Goal: Communication & Community: Answer question/provide support

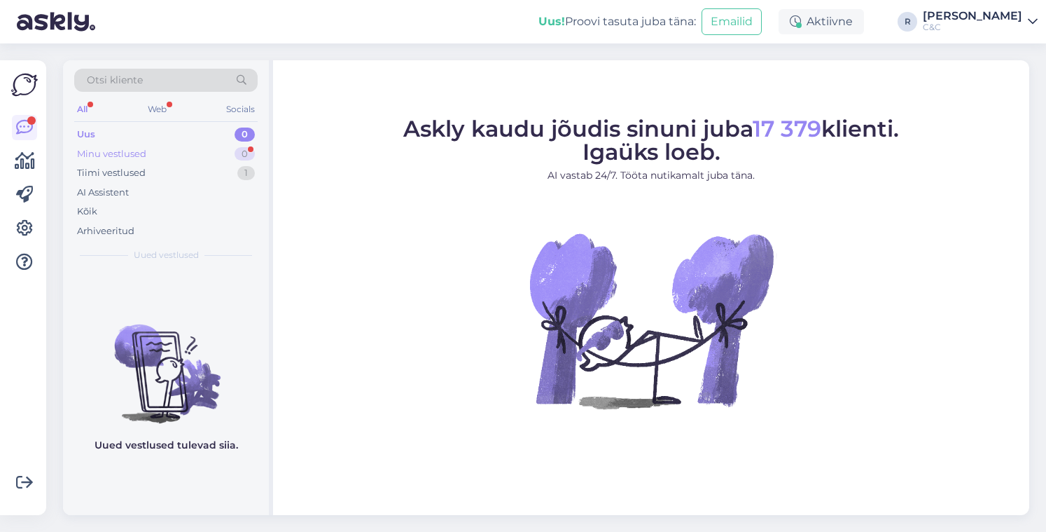
click at [214, 160] on div "Minu vestlused 0" at bounding box center [166, 154] width 184 height 20
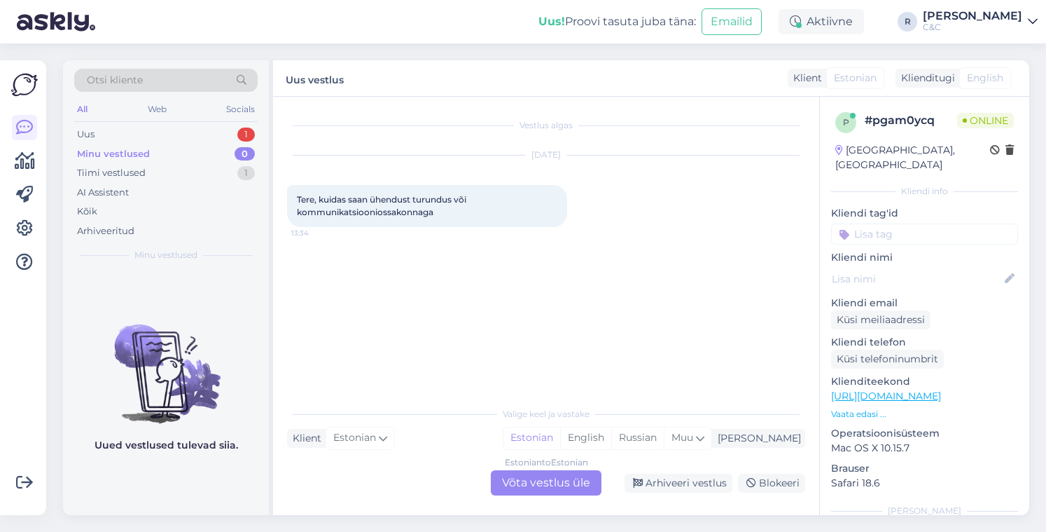
click at [541, 491] on div "Estonian to Estonian Võta vestlus üle" at bounding box center [546, 482] width 111 height 25
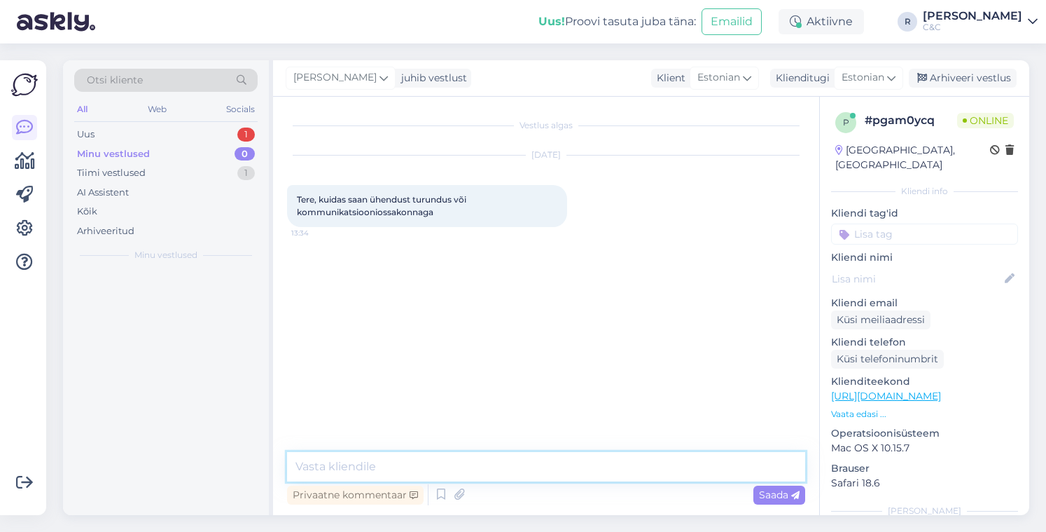
click at [487, 470] on textarea at bounding box center [546, 466] width 518 height 29
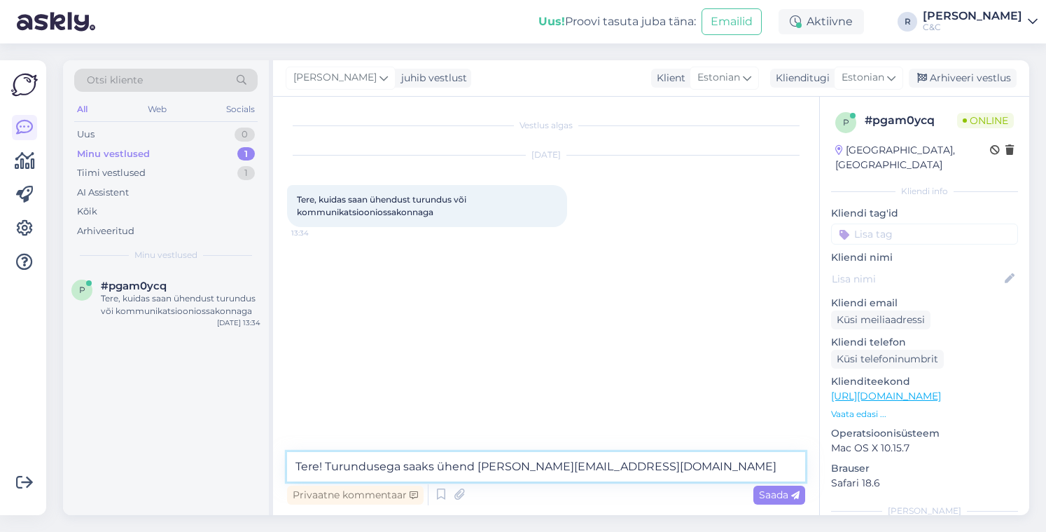
type textarea "Tere! Turundusega saaks ühend [PERSON_NAME][EMAIL_ADDRESS][DOMAIN_NAME]"
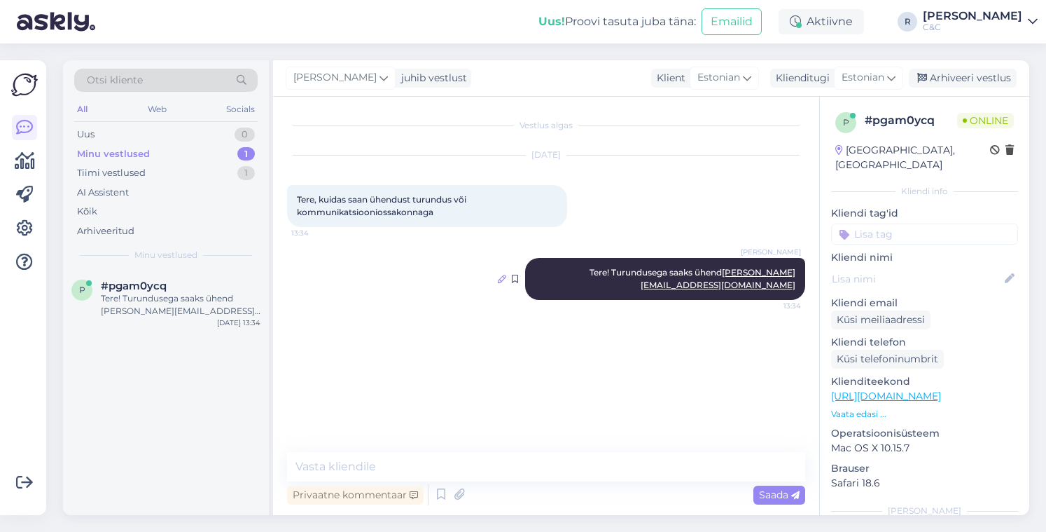
click at [506, 275] on icon at bounding box center [502, 279] width 8 height 8
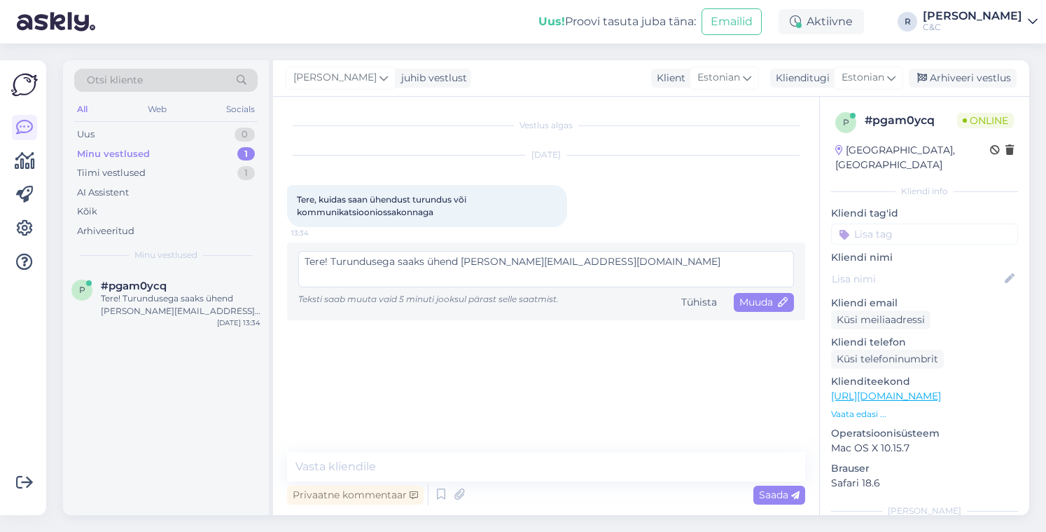
click at [459, 261] on textarea "Tere! Turundusega saaks ühend [PERSON_NAME][EMAIL_ADDRESS][DOMAIN_NAME]" at bounding box center [546, 269] width 496 height 36
type textarea "Tere! Turundusega saaks ühendust aadressil [PERSON_NAME][EMAIL_ADDRESS][DOMAIN_…"
click at [783, 307] on icon at bounding box center [784, 303] width 10 height 10
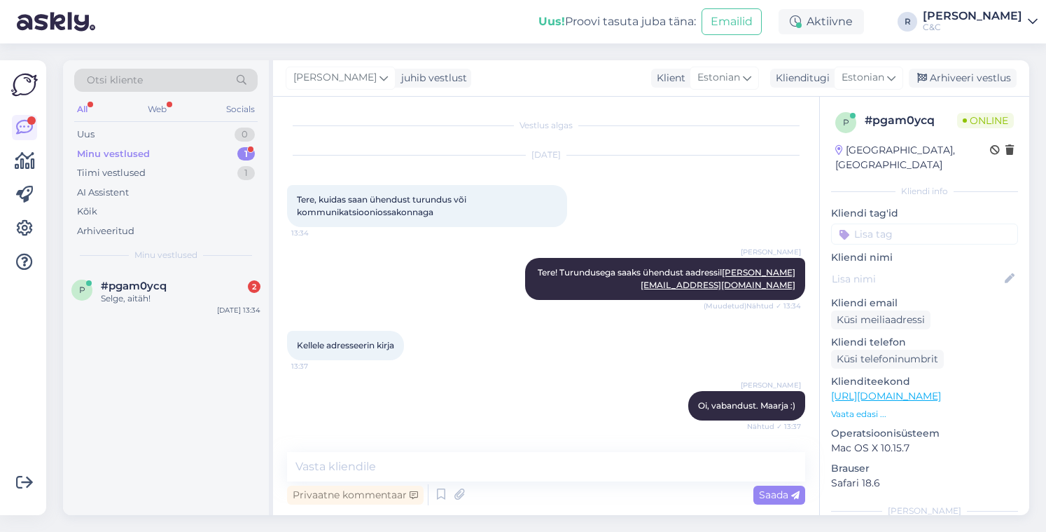
scroll to position [130, 0]
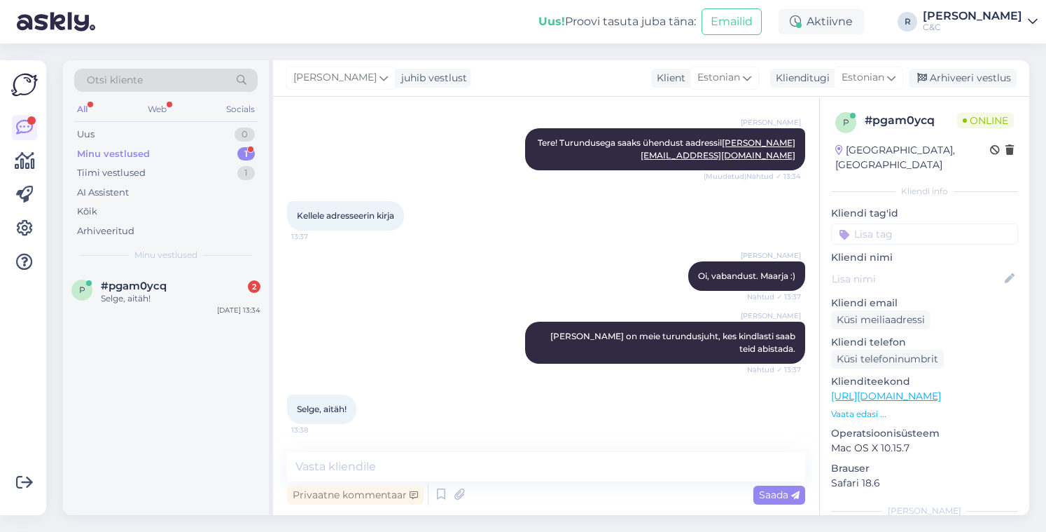
click at [224, 158] on div "Minu vestlused 1" at bounding box center [166, 154] width 184 height 20
click at [188, 273] on div "p #pgam0ycq 1 Selge, aitäh! [DATE] 13:38" at bounding box center [166, 295] width 206 height 50
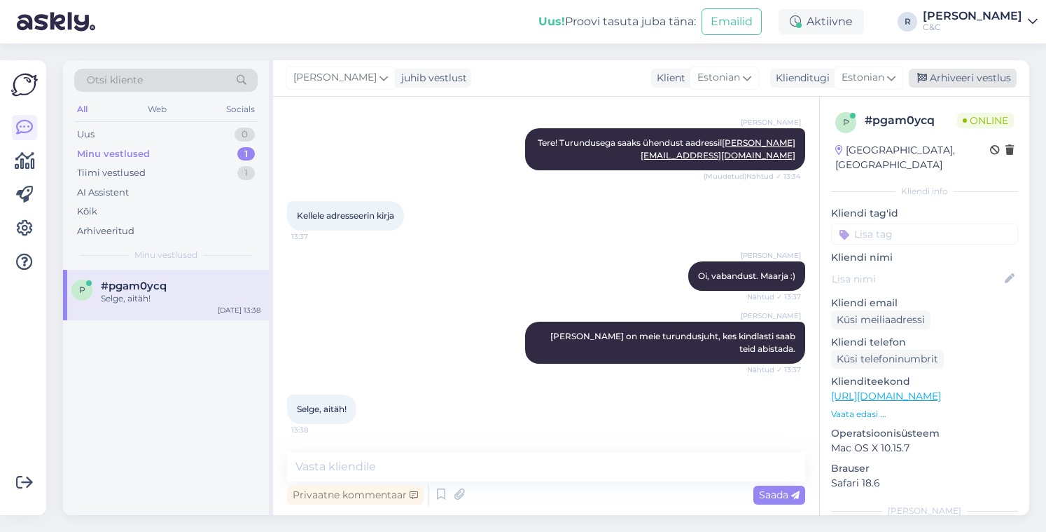
click at [978, 78] on div "Arhiveeri vestlus" at bounding box center [963, 78] width 108 height 19
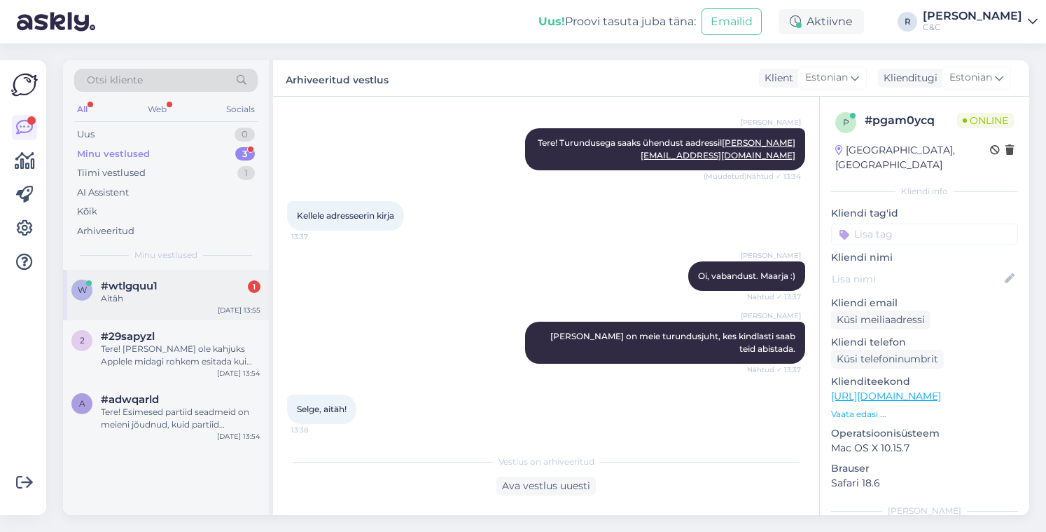
click at [128, 278] on div "w #wtlgquu1 1 Aitäh [DATE] 13:55" at bounding box center [166, 295] width 206 height 50
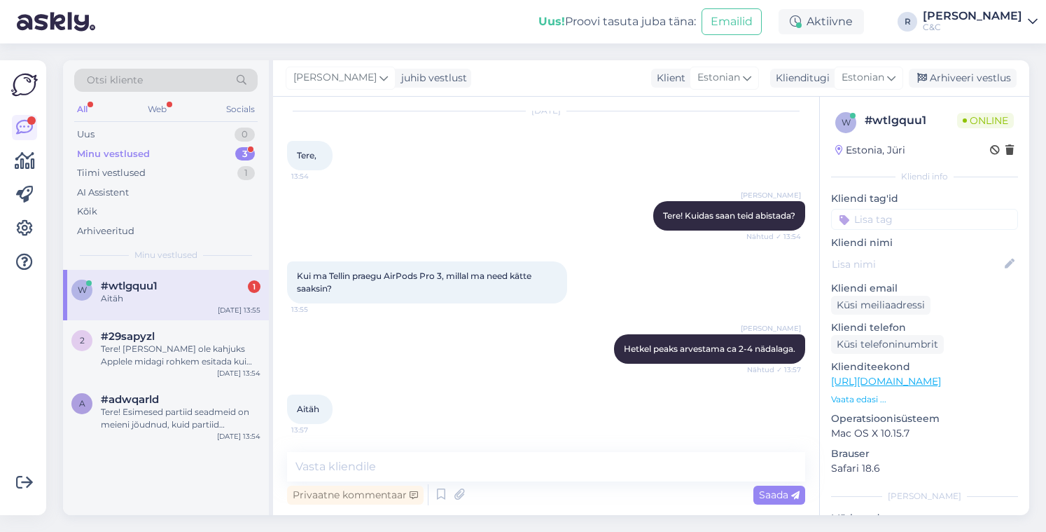
scroll to position [44, 0]
click at [380, 443] on div "Vestlus algas [DATE] Tere, 13:54 [PERSON_NAME] Tere! Kuidas saan teid abistada?…" at bounding box center [546, 306] width 546 height 418
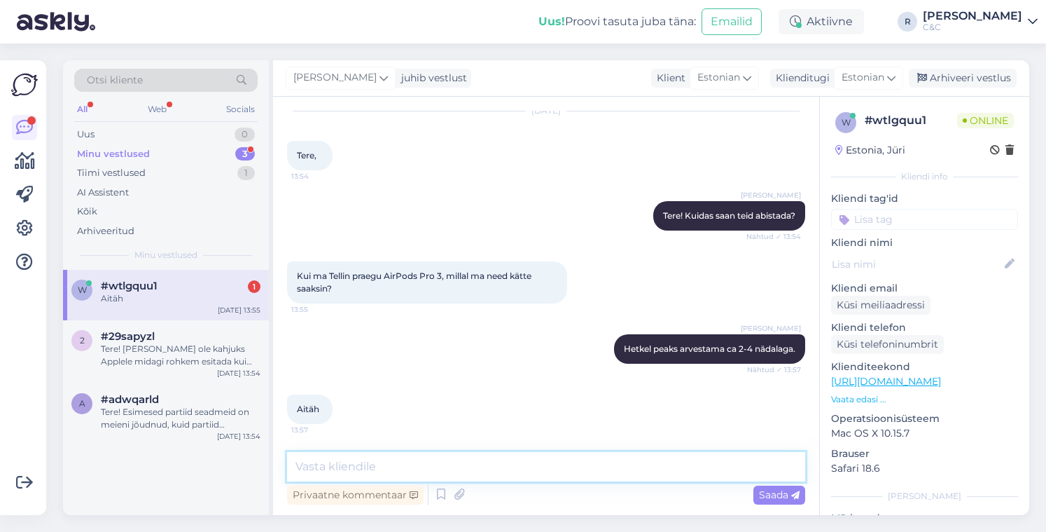
click at [438, 456] on textarea at bounding box center [546, 466] width 518 height 29
type textarea "Ikka, head!"
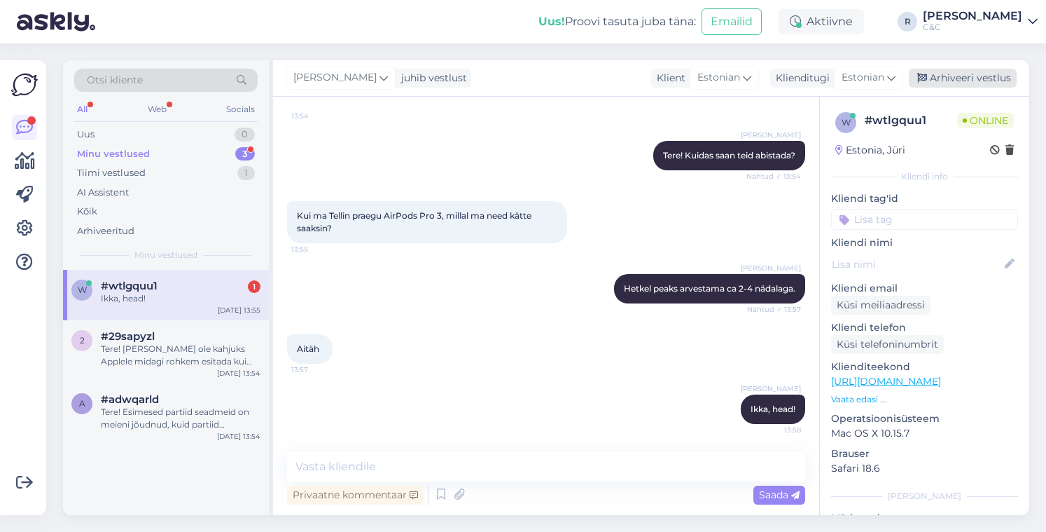
click at [1000, 83] on div "Arhiveeri vestlus" at bounding box center [963, 78] width 108 height 19
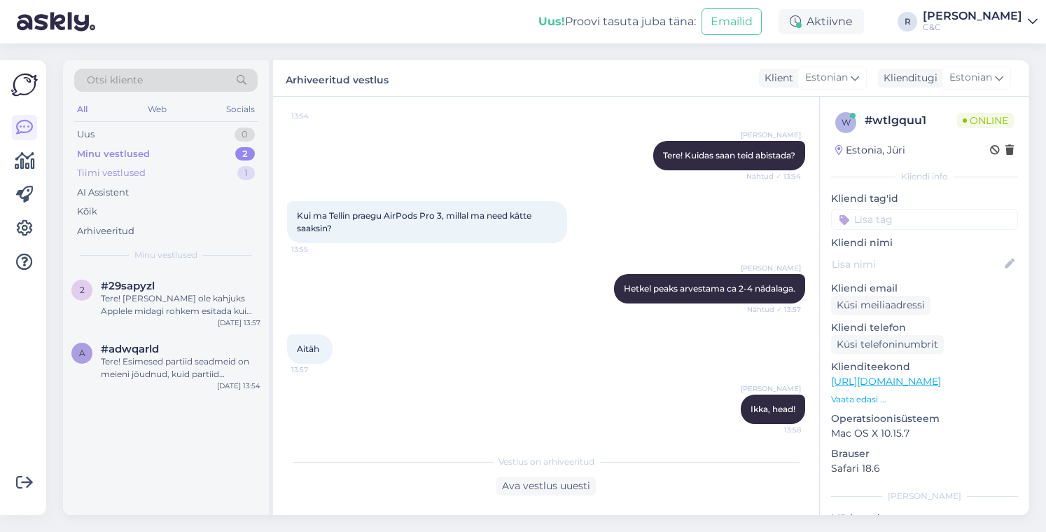
click at [226, 163] on div "Tiimi vestlused 1" at bounding box center [166, 173] width 184 height 20
click at [227, 156] on div "Minu vestlused 2" at bounding box center [166, 154] width 184 height 20
click at [221, 151] on div "Minu vestlused 2" at bounding box center [166, 154] width 184 height 20
click at [196, 314] on div "Tere! [PERSON_NAME] ole kahjuks Applele midagi rohkem esitada kui seadmel on ga…" at bounding box center [181, 304] width 160 height 25
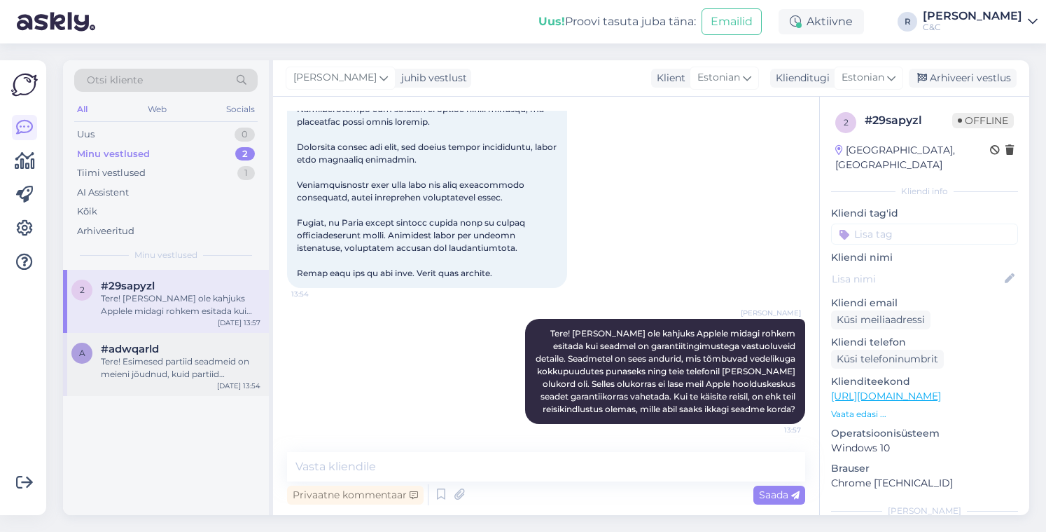
click at [174, 361] on div "Tere! Esimesed partiid seadmeid on meieni jõudnud, kuid partiid sisaldavad endi…" at bounding box center [181, 367] width 160 height 25
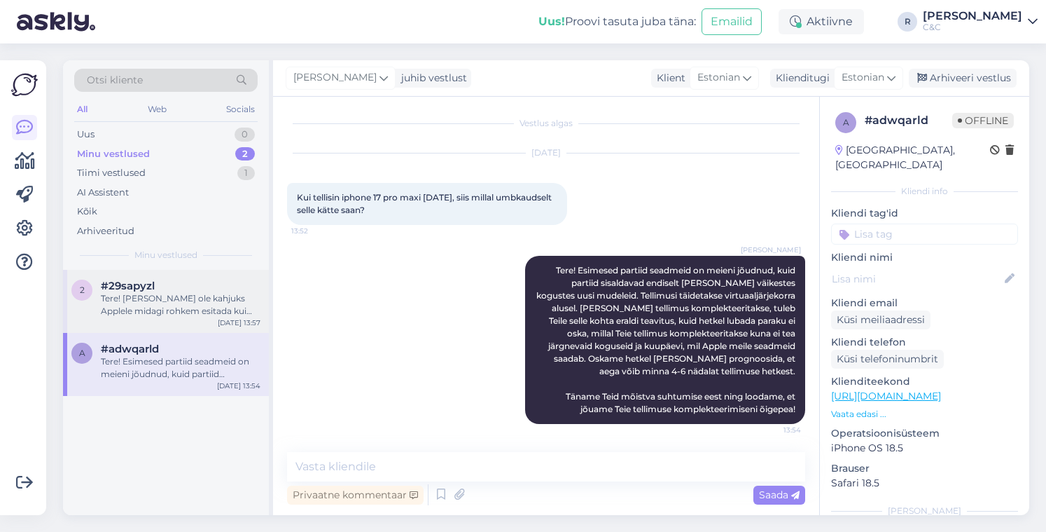
click at [180, 307] on div "Tere! [PERSON_NAME] ole kahjuks Applele midagi rohkem esitada kui seadmel on ga…" at bounding box center [181, 304] width 160 height 25
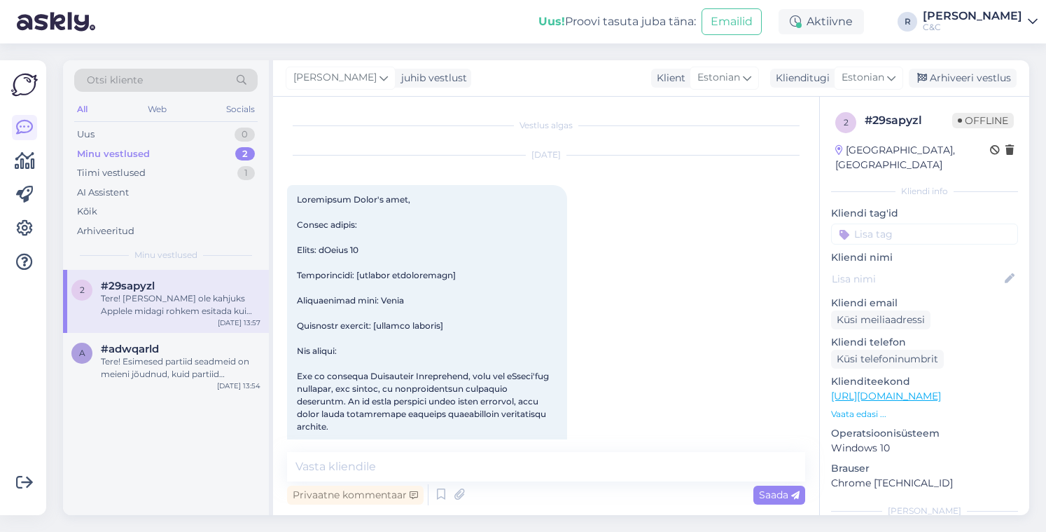
scroll to position [532, 0]
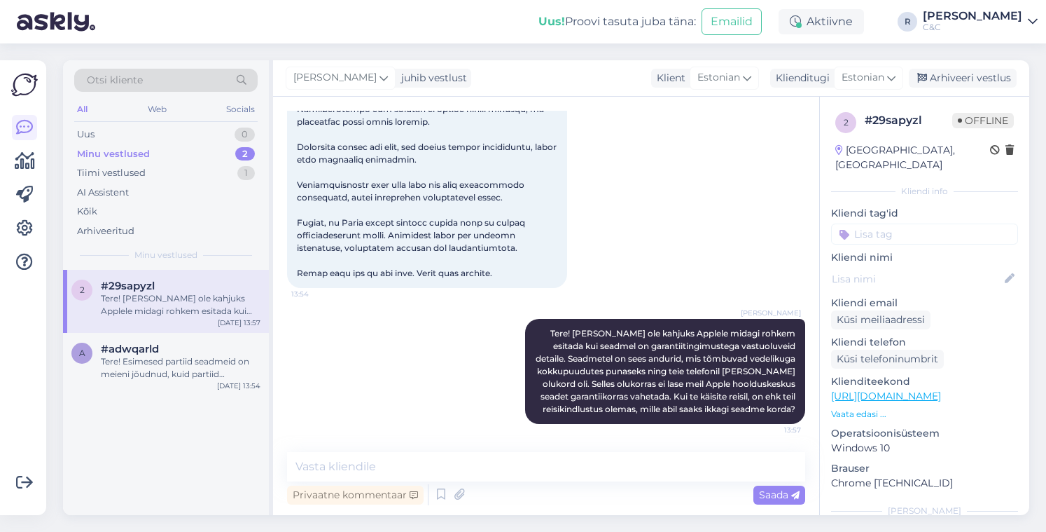
click at [188, 159] on div "Minu vestlused 2" at bounding box center [166, 154] width 184 height 20
click at [176, 352] on div "#adwqarld" at bounding box center [181, 349] width 160 height 13
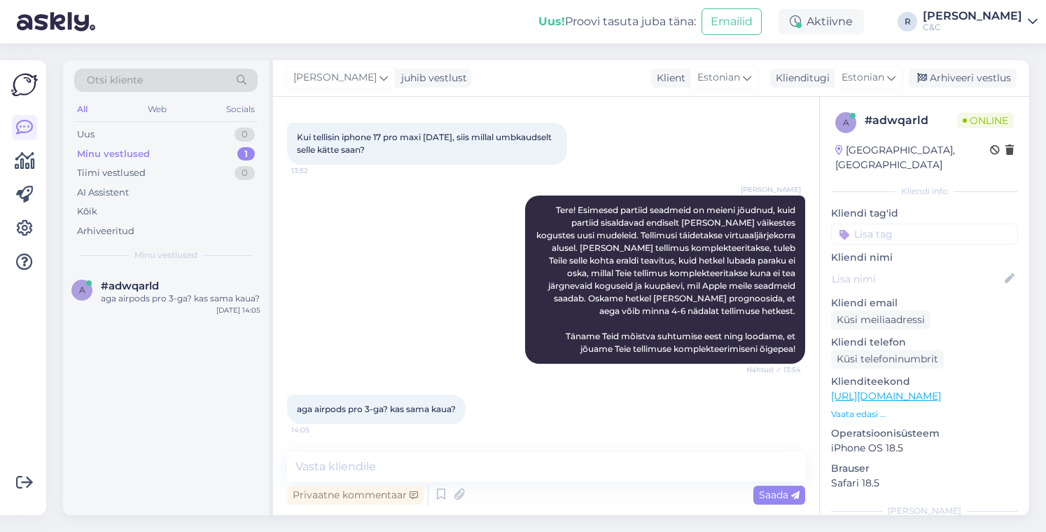
scroll to position [123, 0]
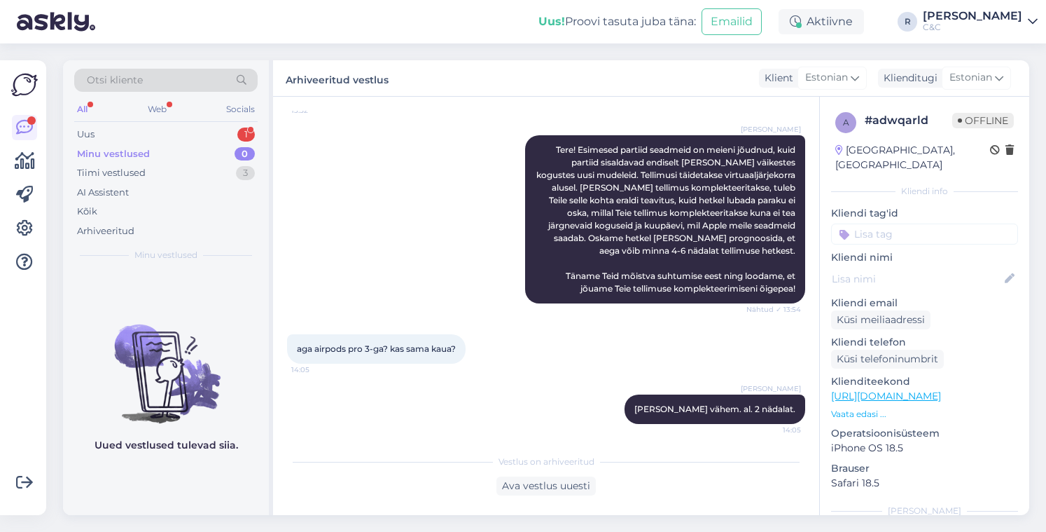
click at [227, 124] on div "Otsi kliente All Web Socials Uus 1 Minu vestlused 0 Tiimi vestlused 3 AI Assist…" at bounding box center [166, 164] width 206 height 209
click at [228, 130] on div "Uus 1" at bounding box center [166, 135] width 184 height 20
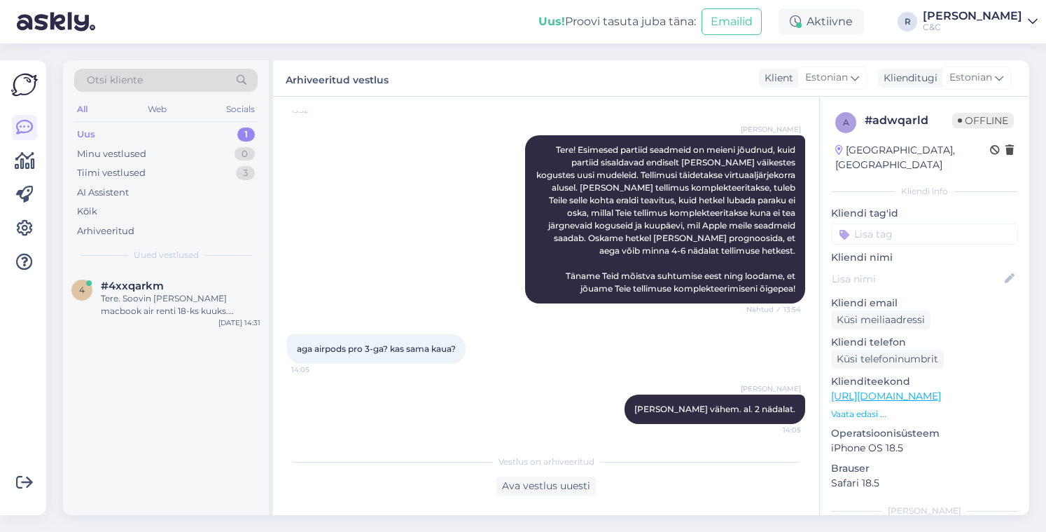
scroll to position [127, 0]
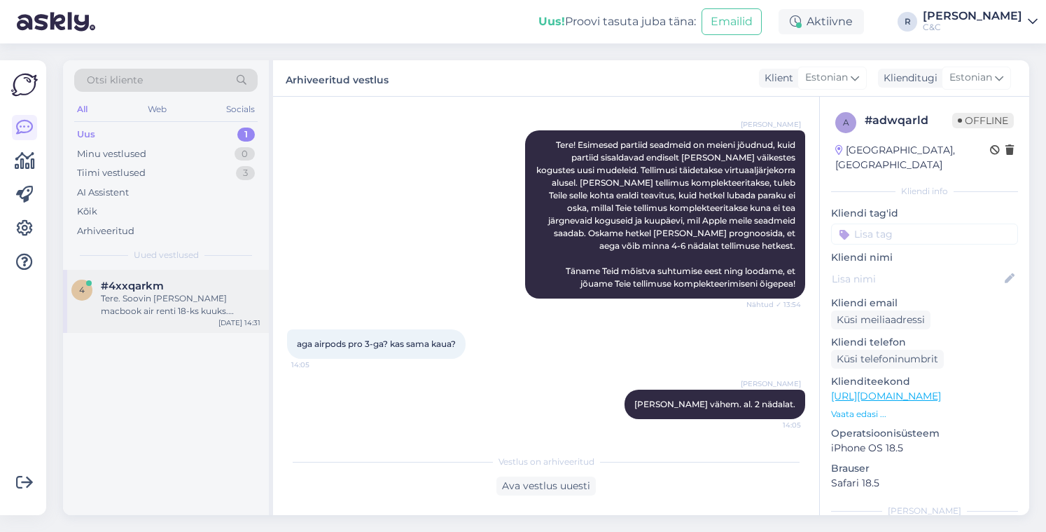
click at [162, 314] on div "Tere. Soovin [PERSON_NAME] macbook air renti 18-ks kuuks. Praegune hind on 950(…" at bounding box center [181, 304] width 160 height 25
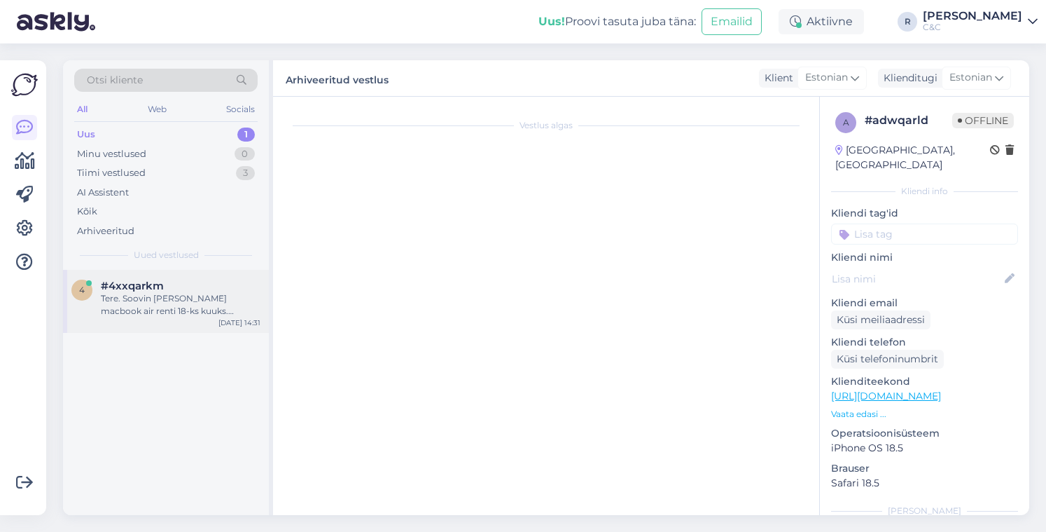
scroll to position [0, 0]
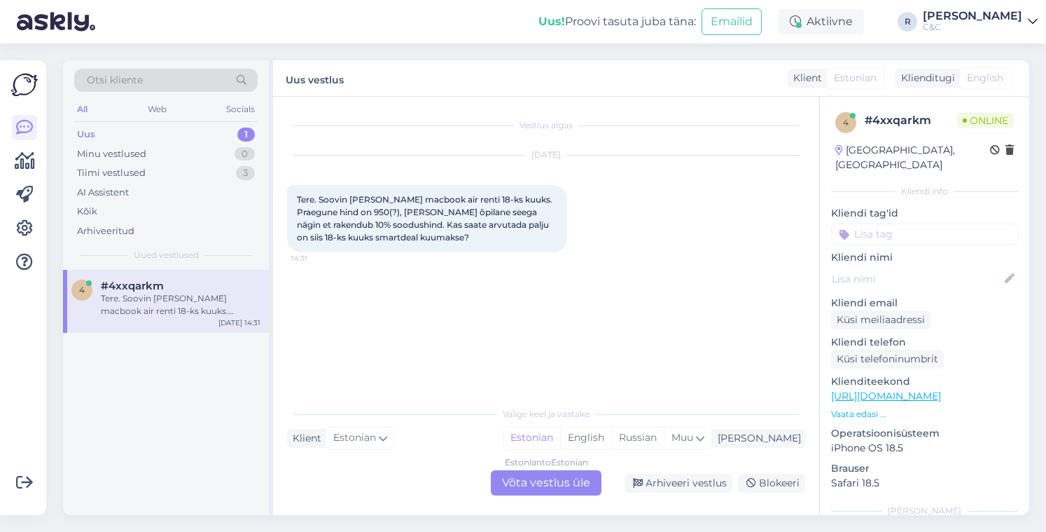
click at [544, 480] on div "Estonian to Estonian Võta vestlus üle" at bounding box center [546, 482] width 111 height 25
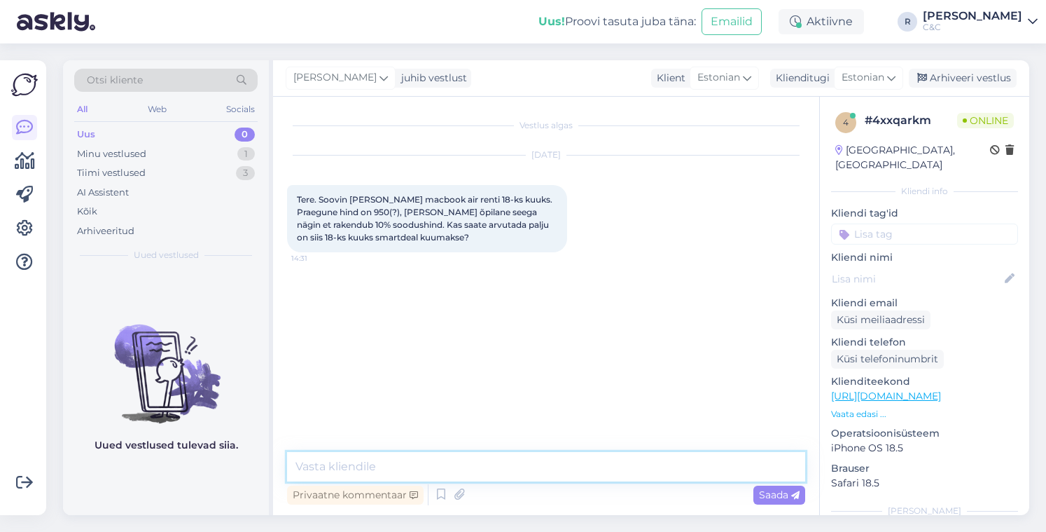
click at [490, 470] on textarea at bounding box center [546, 466] width 518 height 29
type textarea "Tere!"
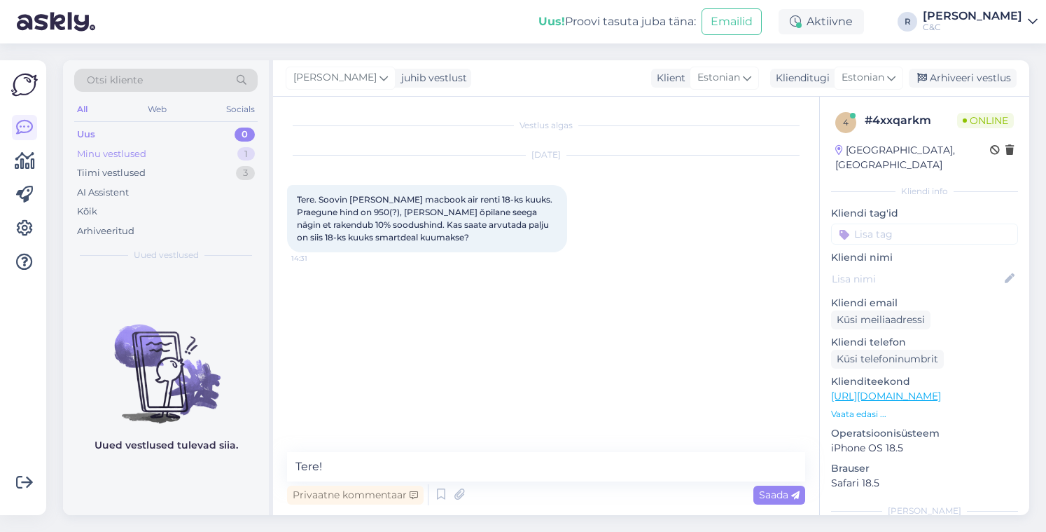
click at [141, 149] on div "Minu vestlused" at bounding box center [111, 154] width 69 height 14
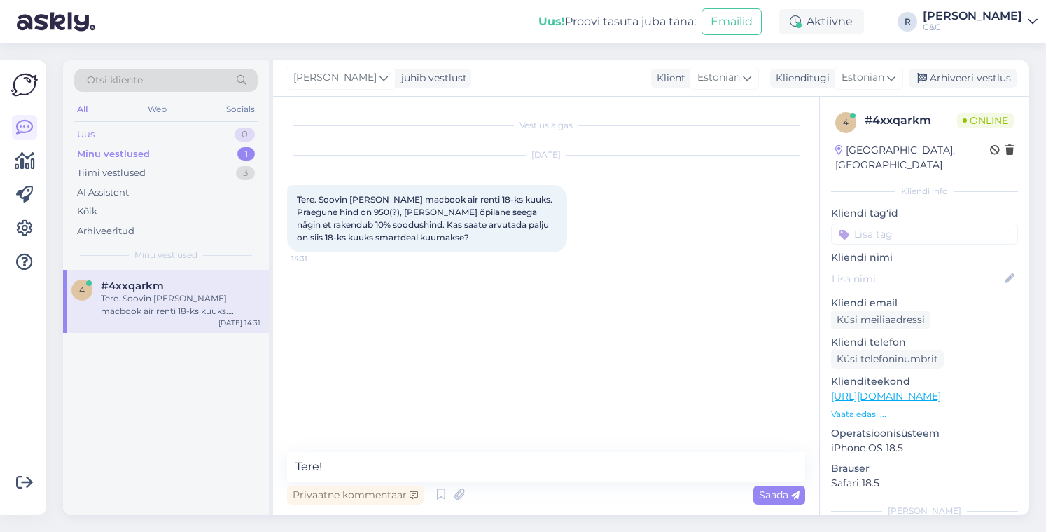
click at [165, 132] on div "Uus 0" at bounding box center [166, 135] width 184 height 20
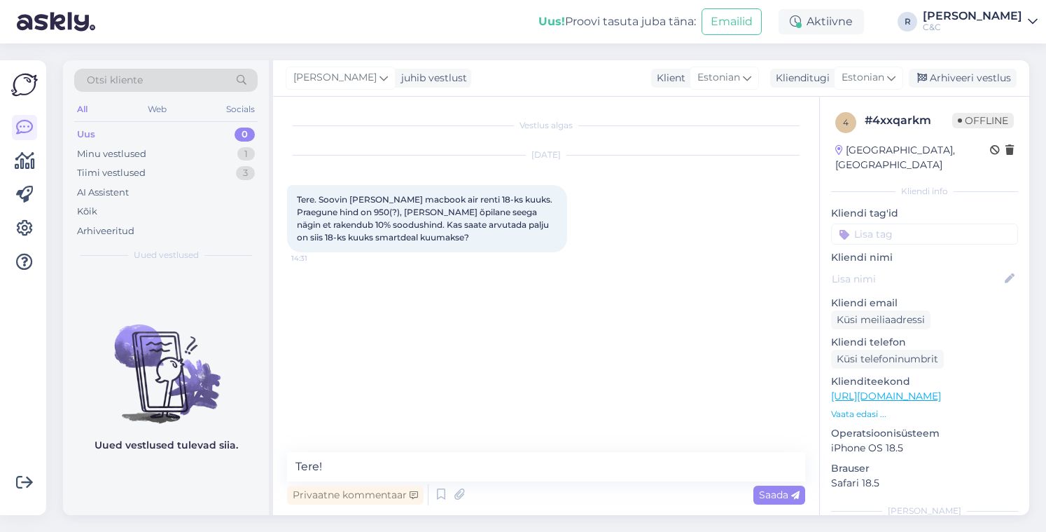
click at [902, 389] on p "[URL][DOMAIN_NAME]" at bounding box center [924, 396] width 187 height 15
click at [904, 389] on link "[URL][DOMAIN_NAME]" at bounding box center [886, 395] width 110 height 13
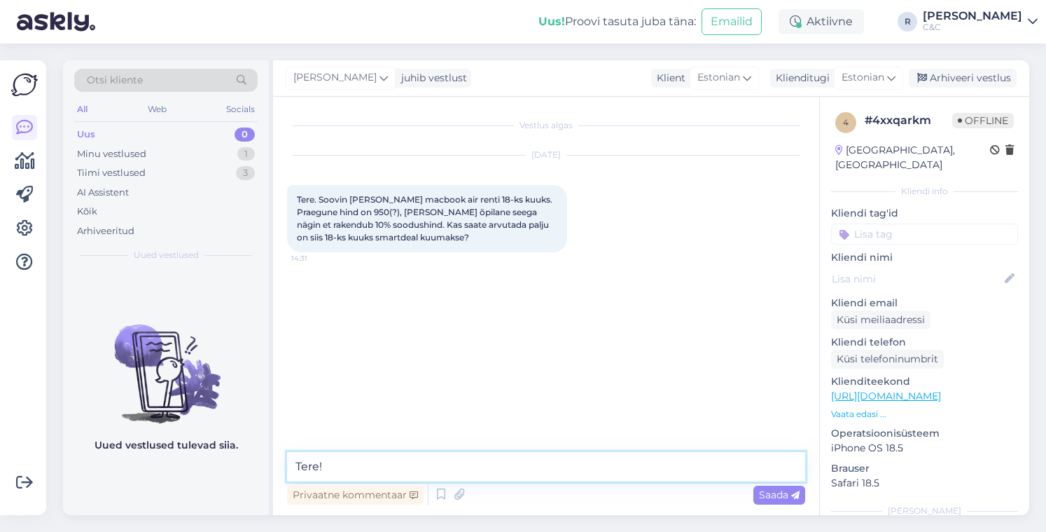
click at [374, 462] on textarea "Tere!" at bounding box center [546, 466] width 518 height 29
type textarea "Sellisel juhul oleks kuumakse ca. 36.33 eurot"
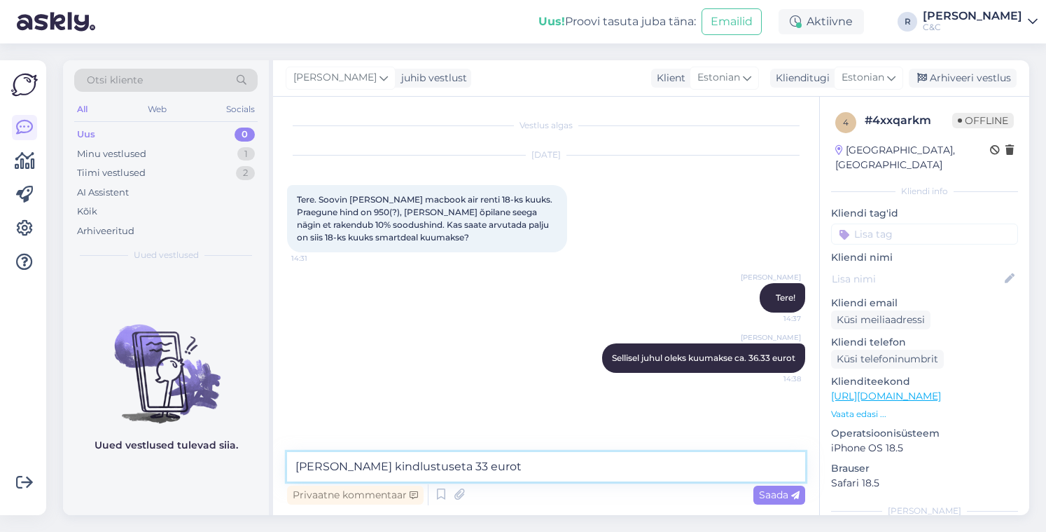
type textarea "[PERSON_NAME] kindlustuseta 33 eurot."
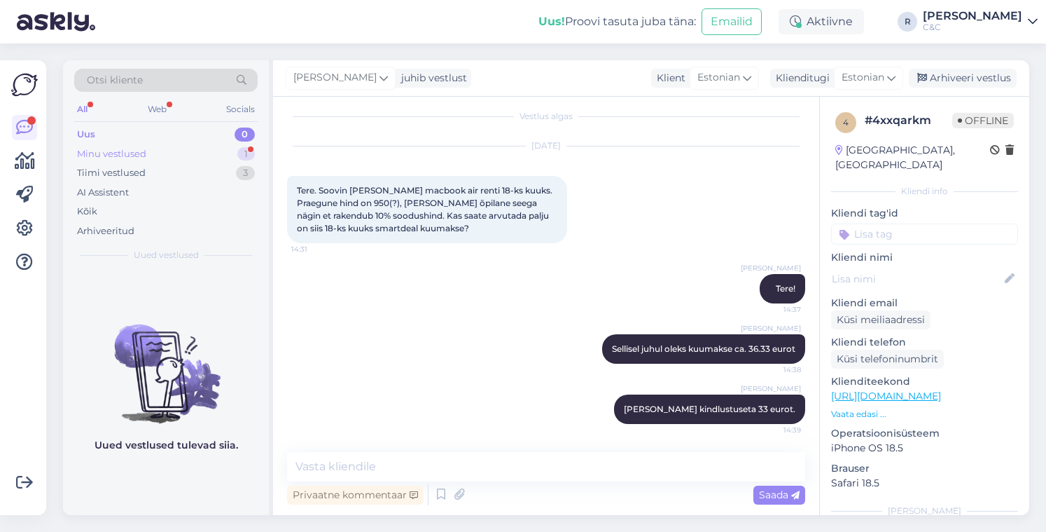
click at [216, 162] on div "Minu vestlused 1" at bounding box center [166, 154] width 184 height 20
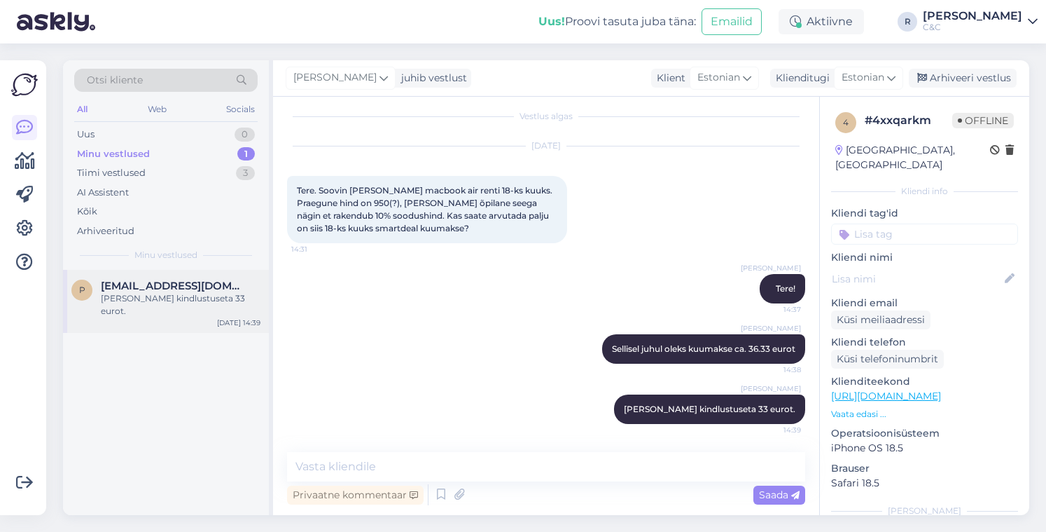
click at [156, 284] on span "[EMAIL_ADDRESS][DOMAIN_NAME]" at bounding box center [174, 285] width 146 height 13
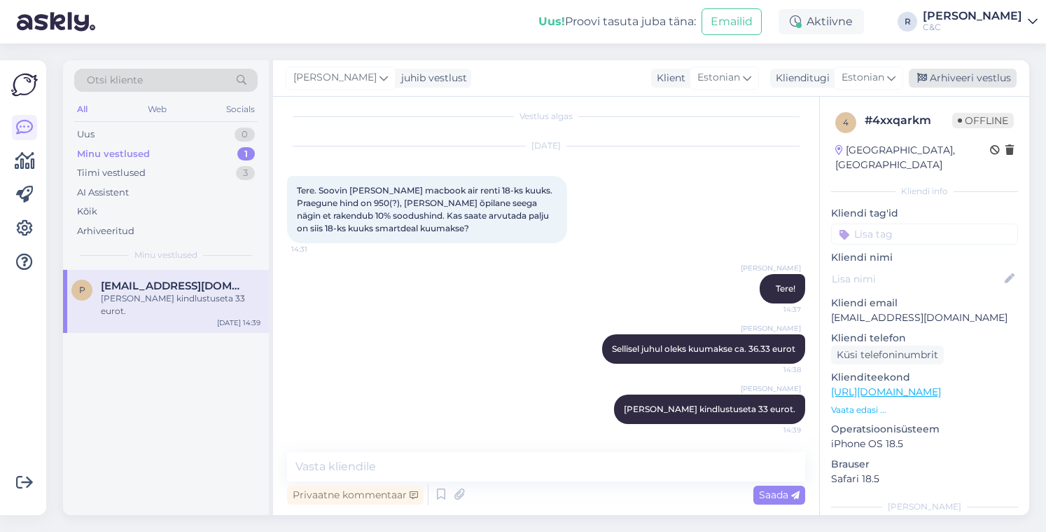
click at [980, 77] on div "Arhiveeri vestlus" at bounding box center [963, 78] width 108 height 19
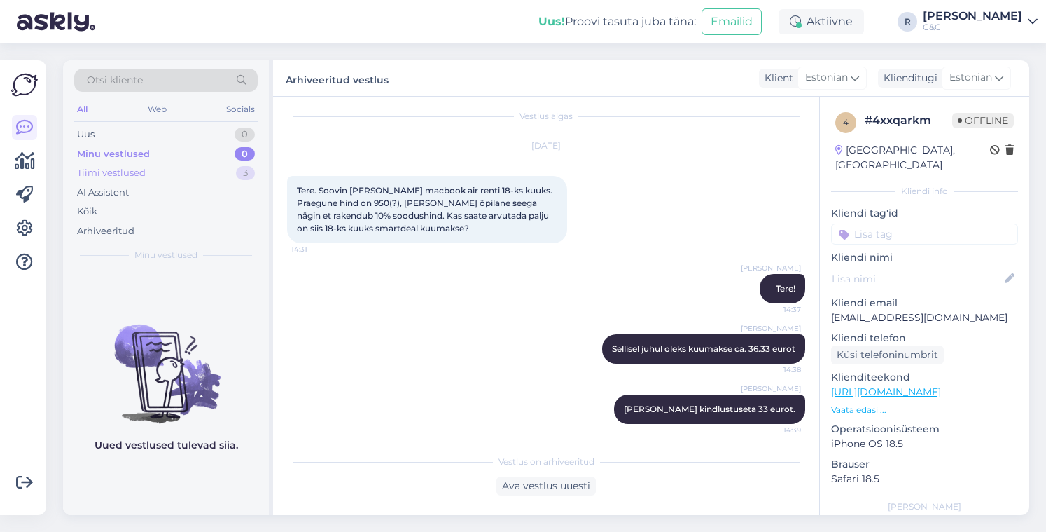
click at [245, 171] on div "3" at bounding box center [245, 173] width 19 height 14
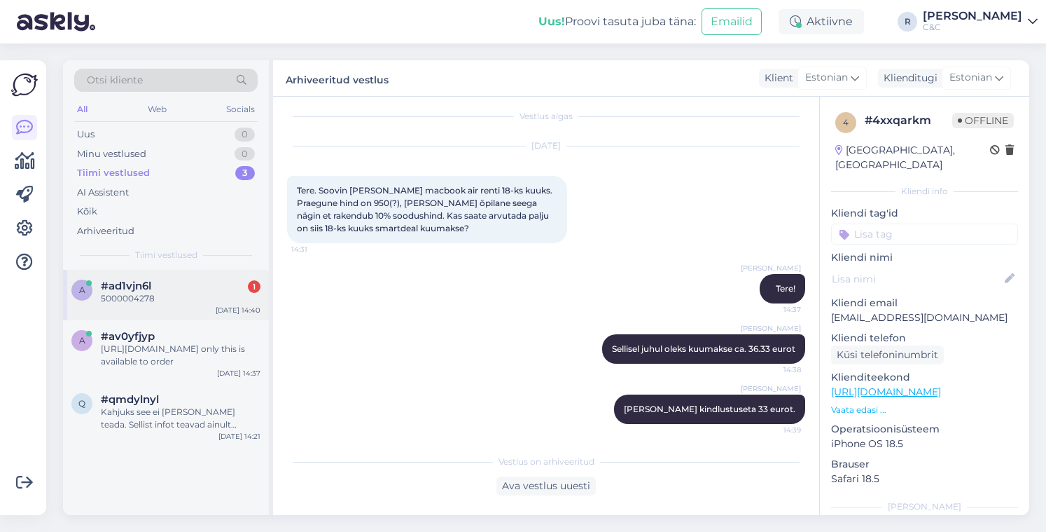
click at [172, 311] on div "a #ad1vjn6l 1 5000004278 [DATE] 14:40" at bounding box center [166, 295] width 206 height 50
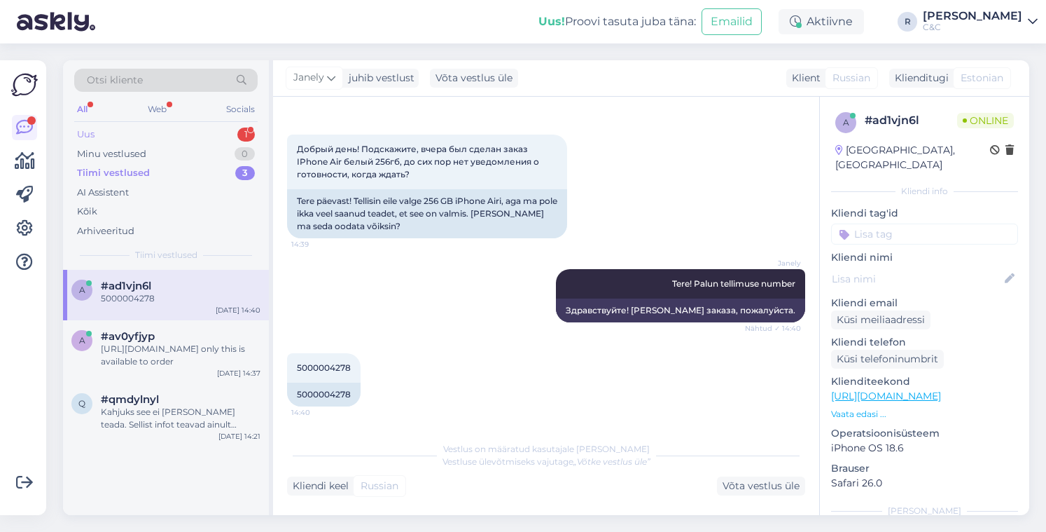
click at [185, 126] on div "Uus 1" at bounding box center [166, 135] width 184 height 20
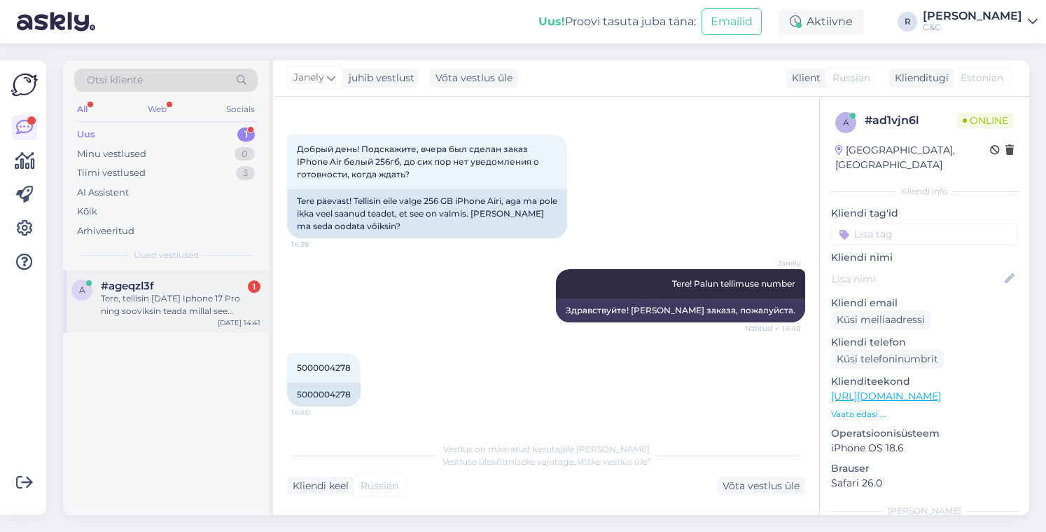
click at [187, 307] on div "Tere, tellisin [DATE] Iphone 17 Pro ning sooviksin teada millal see [PERSON_NAM…" at bounding box center [181, 304] width 160 height 25
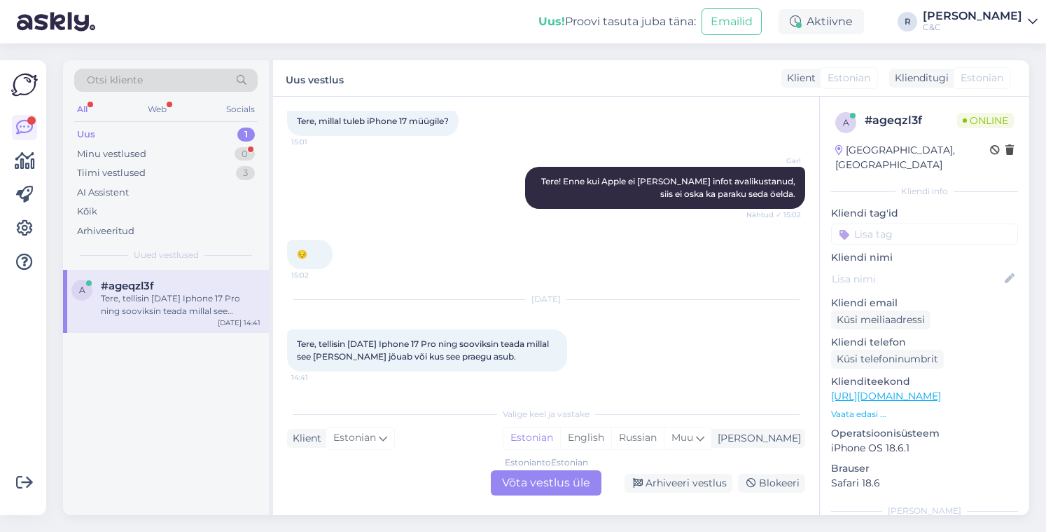
click at [177, 125] on div "Uus 1" at bounding box center [166, 135] width 184 height 20
click at [181, 137] on div "Uus 1" at bounding box center [166, 135] width 184 height 20
click at [217, 319] on div "a #ageqzl3f Tere, tellisin [DATE] Iphone 17 Pro ning sooviksin teada millal see…" at bounding box center [166, 301] width 206 height 63
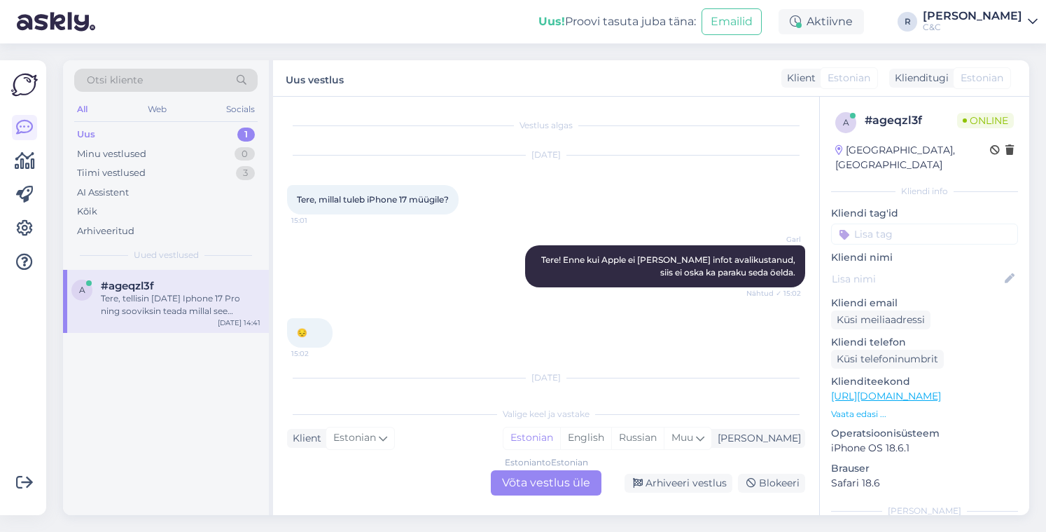
click at [198, 140] on div "Uus 1" at bounding box center [166, 135] width 184 height 20
click at [525, 471] on div "Estonian to Estonian Võta vestlus üle" at bounding box center [546, 482] width 111 height 25
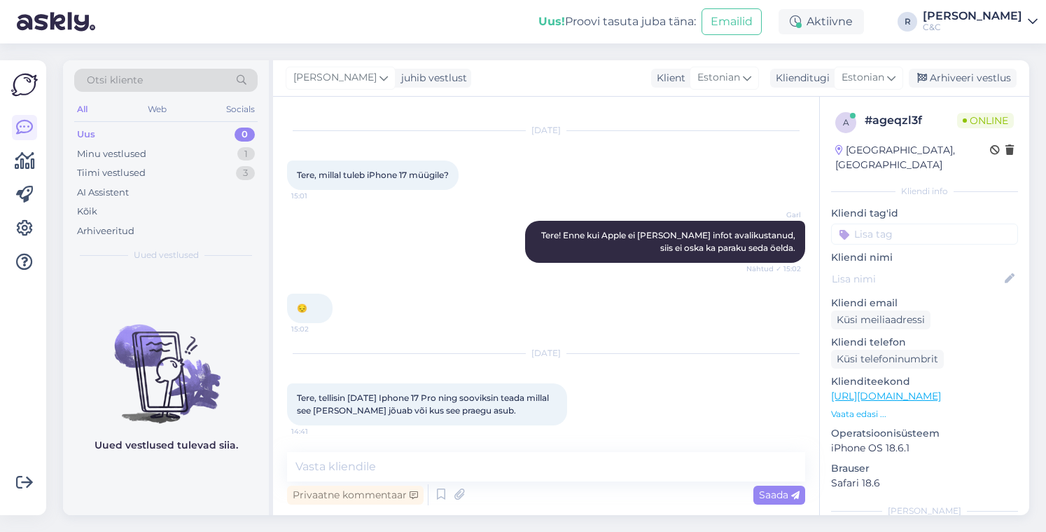
scroll to position [26, 0]
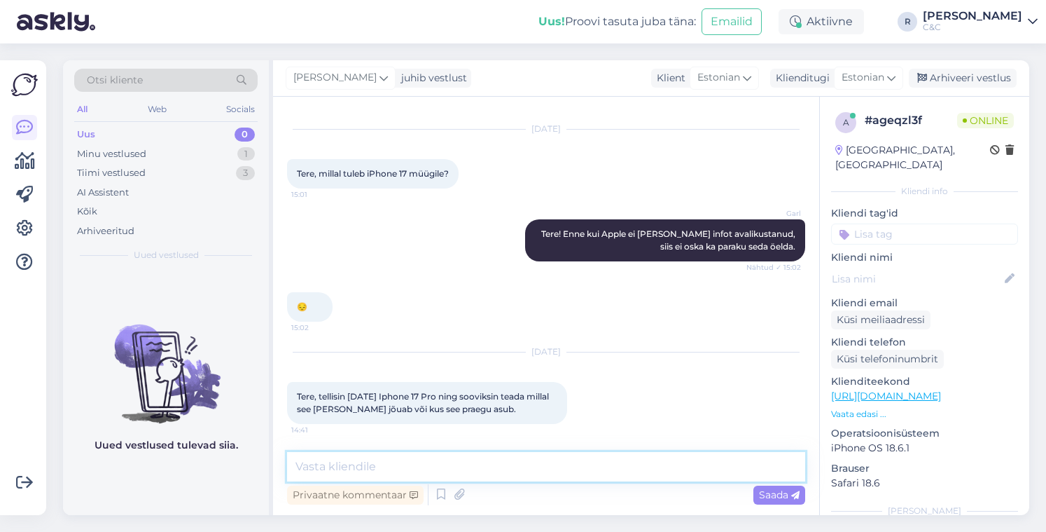
click at [358, 462] on textarea at bounding box center [546, 466] width 518 height 29
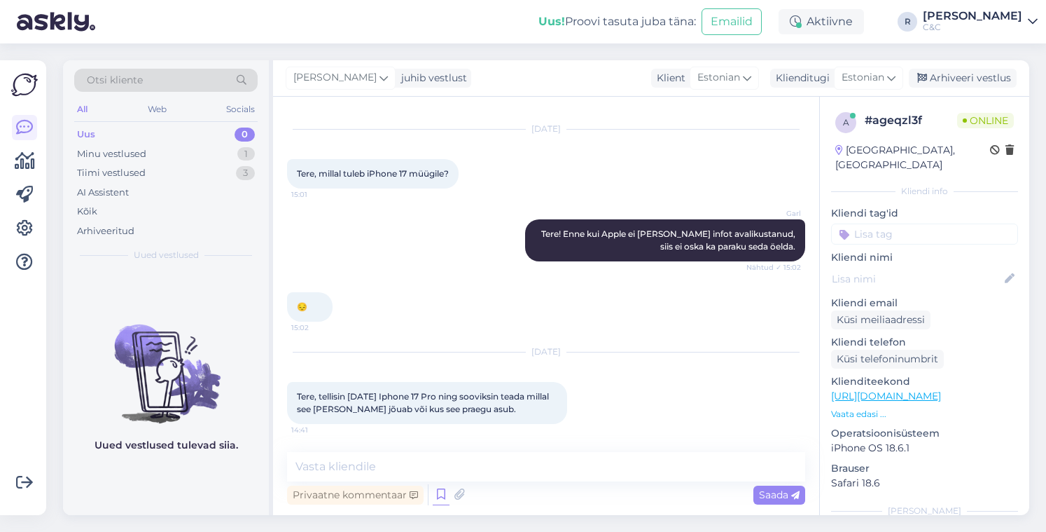
click at [434, 493] on icon at bounding box center [441, 494] width 17 height 21
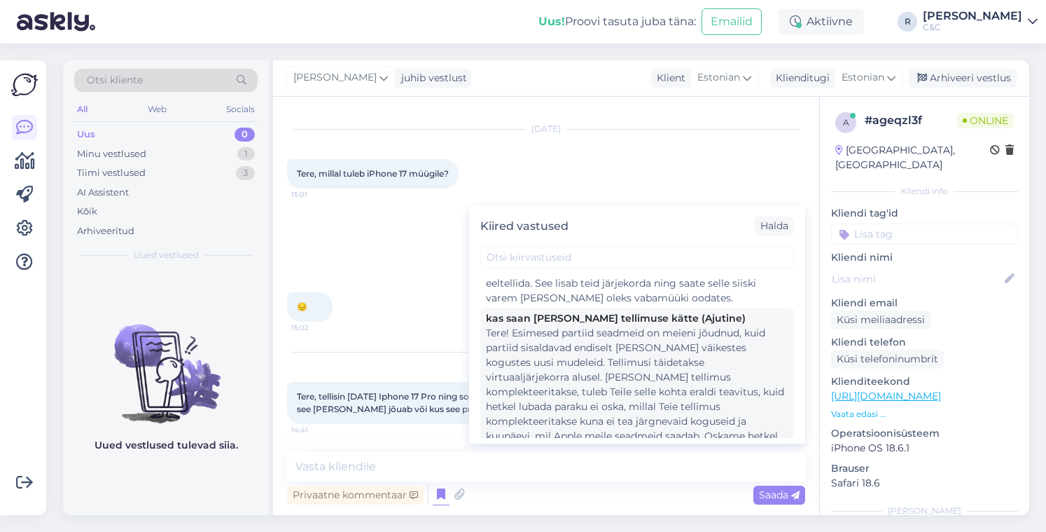
scroll to position [280, 0]
click at [551, 372] on div "Tere! Esimesed partiid seadmeid on meieni jõudnud, kuid partiid sisaldavad endi…" at bounding box center [637, 410] width 303 height 177
type textarea "Tere! Esimesed partiid seadmeid on meieni jõudnud, kuid partiid sisaldavad endi…"
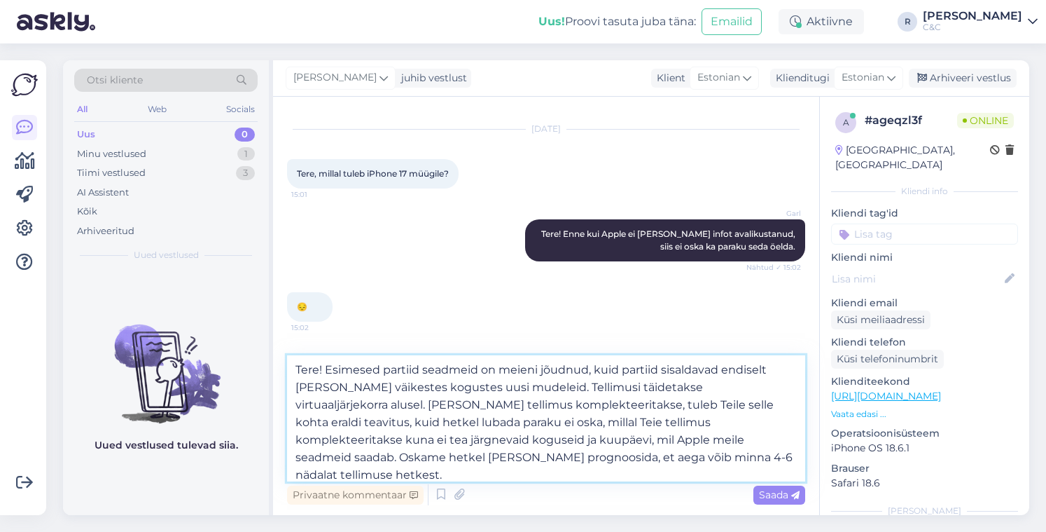
click at [492, 406] on textarea "Tere! Esimesed partiid seadmeid on meieni jõudnud, kuid partiid sisaldavad endi…" at bounding box center [546, 418] width 518 height 126
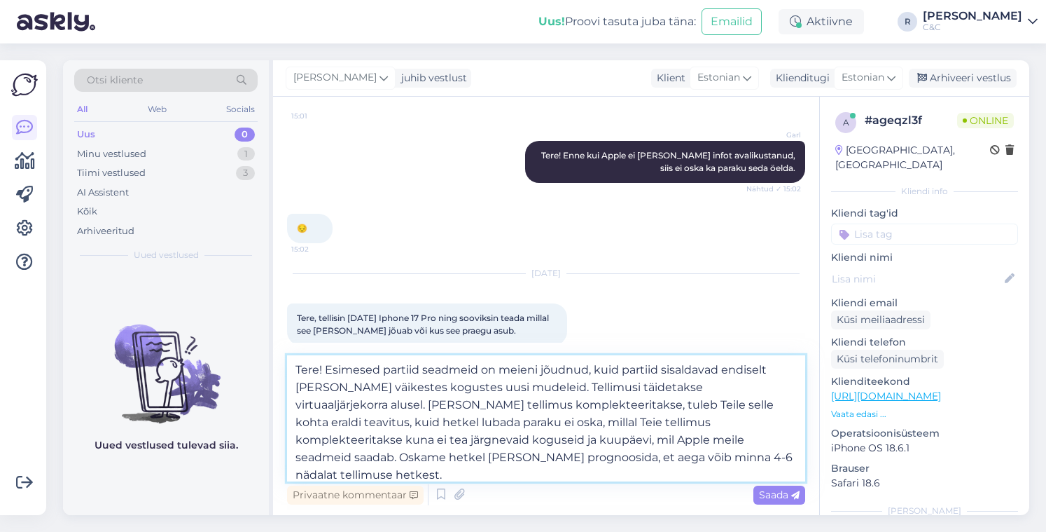
scroll to position [123, 0]
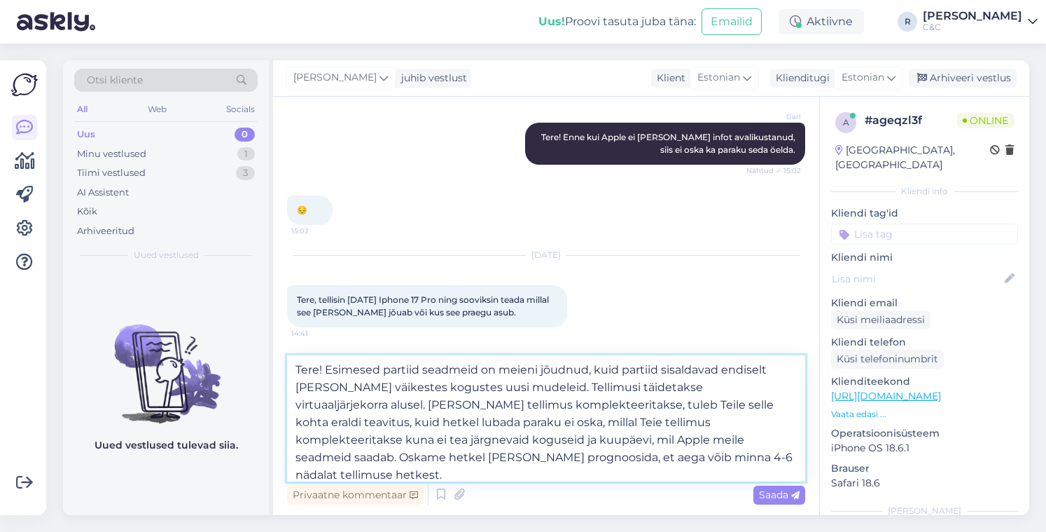
click at [470, 402] on textarea "Tere! Esimesed partiid seadmeid on meieni jõudnud, kuid partiid sisaldavad endi…" at bounding box center [546, 418] width 518 height 126
click at [532, 413] on textarea "Tere! Esimesed partiid seadmeid on meieni jõudnud, kuid partiid sisaldavad endi…" at bounding box center [546, 418] width 518 height 126
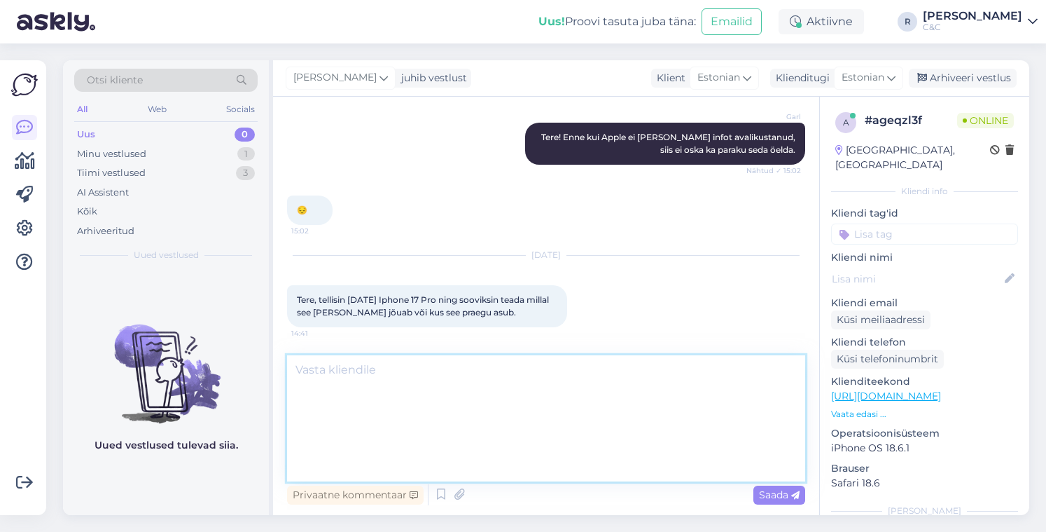
scroll to position [225, 0]
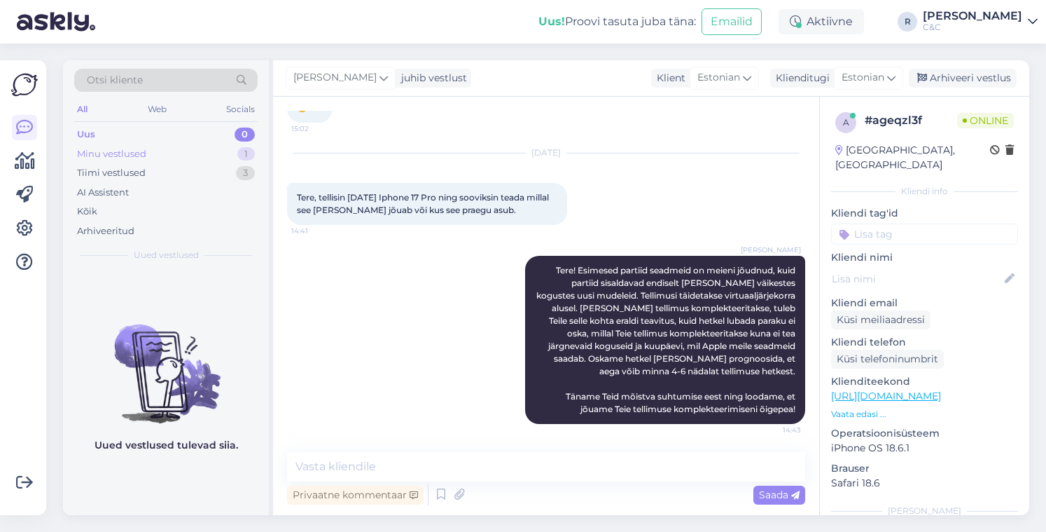
click at [202, 149] on div "Minu vestlused 1" at bounding box center [166, 154] width 184 height 20
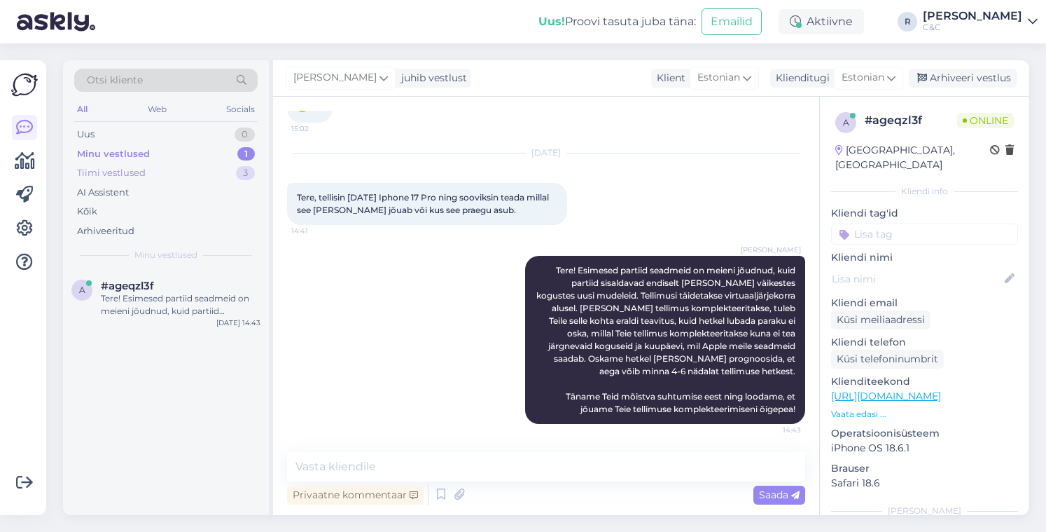
click at [193, 169] on div "Tiimi vestlused 3" at bounding box center [166, 173] width 184 height 20
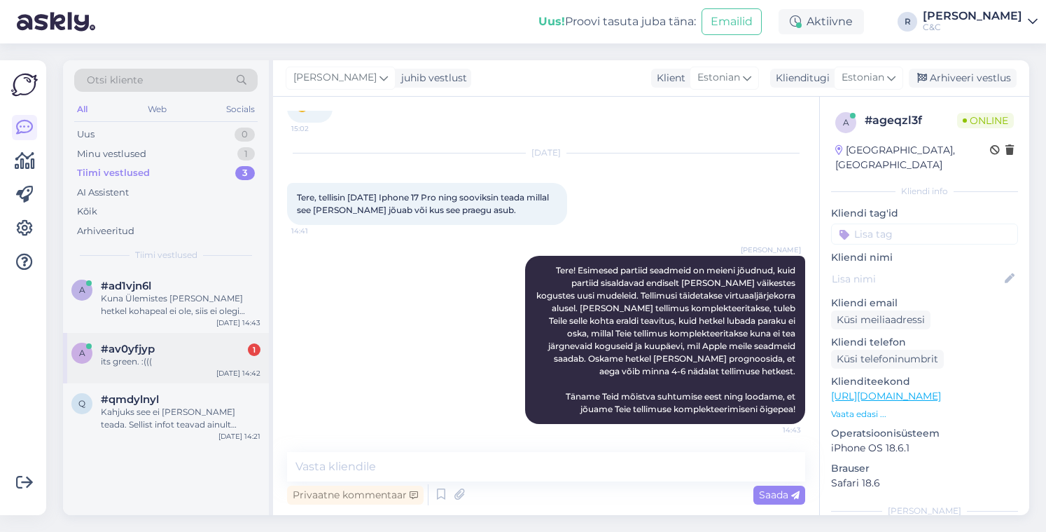
click at [187, 347] on div "#av0yfjyp 1" at bounding box center [181, 349] width 160 height 13
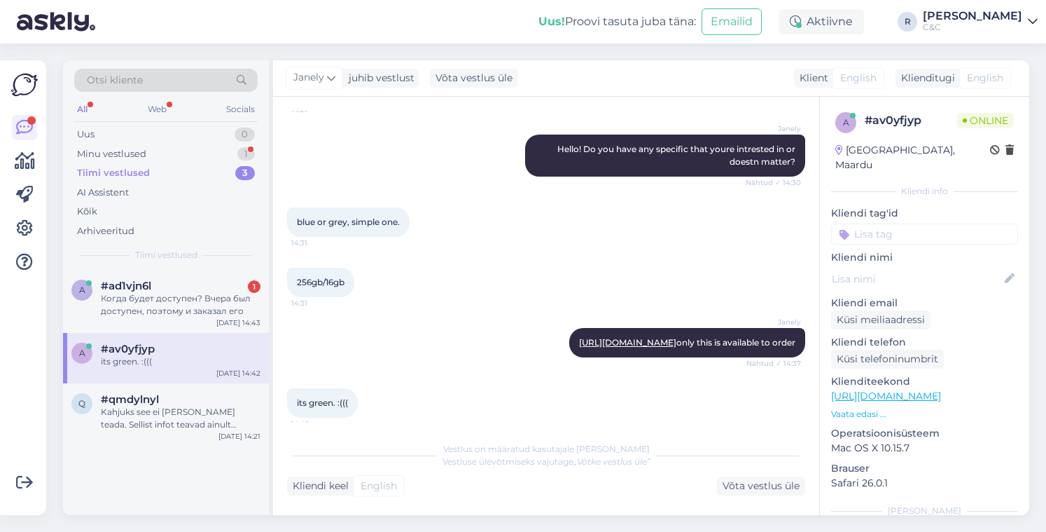
scroll to position [187, 0]
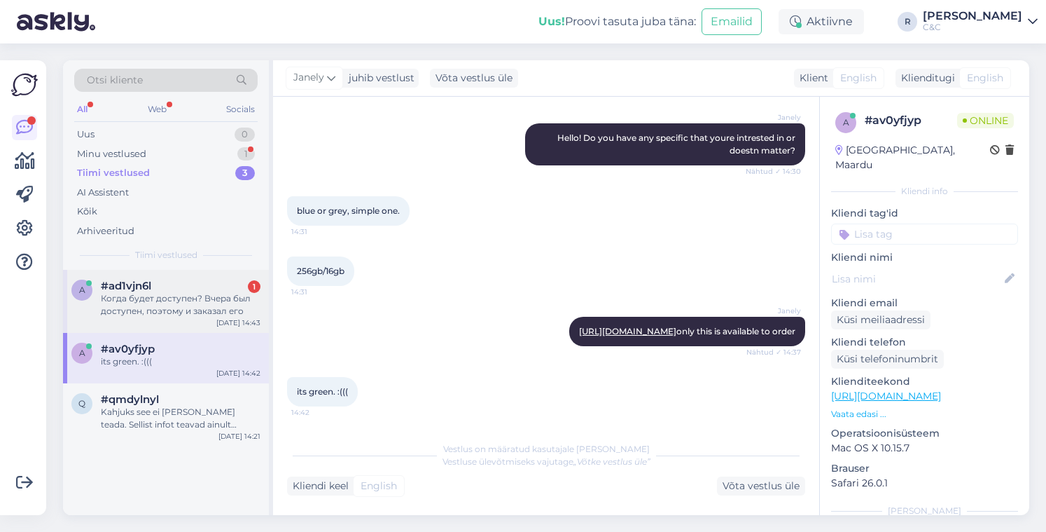
click at [226, 297] on div "Когда будет доступен? Вчера был доступен, поэтому и заказал его" at bounding box center [181, 304] width 160 height 25
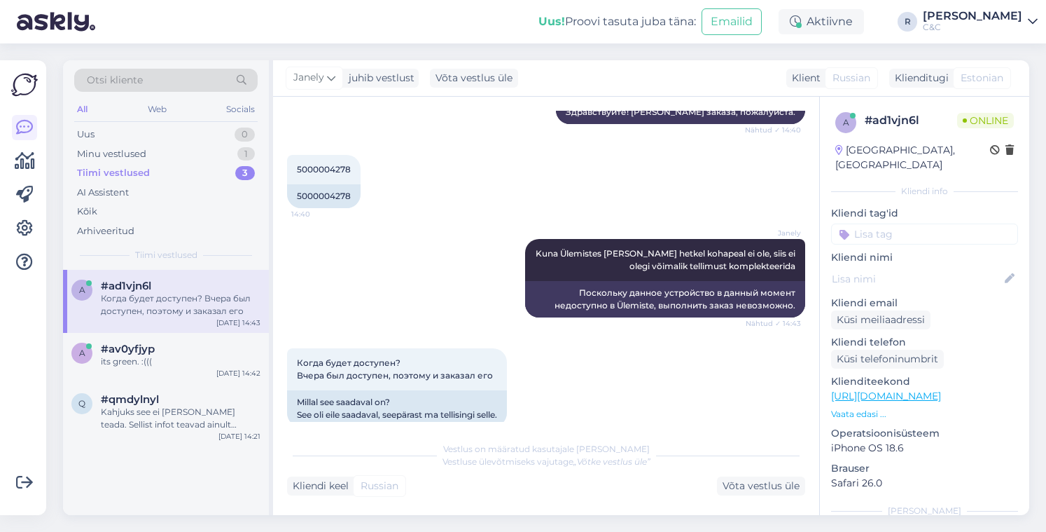
scroll to position [269, 0]
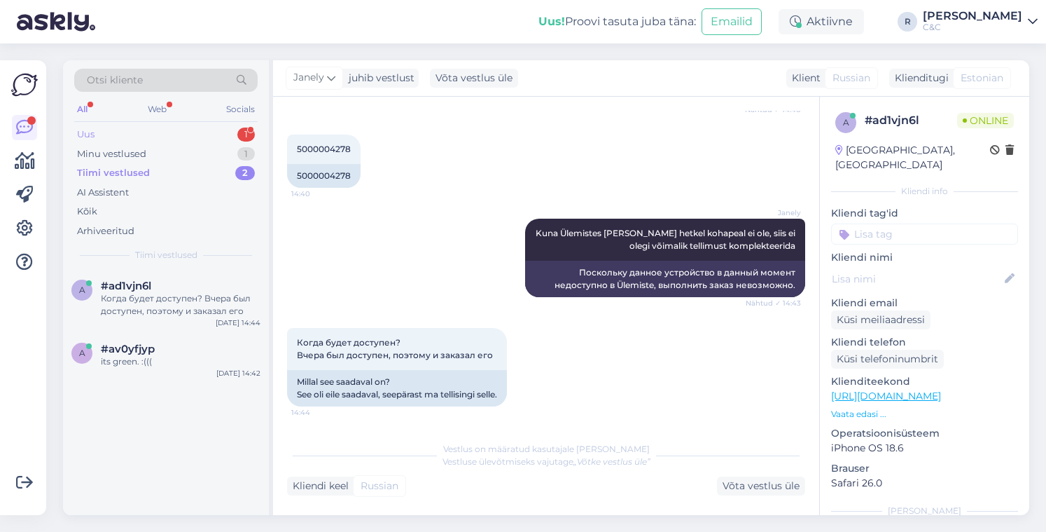
click at [207, 134] on div "Uus 1" at bounding box center [166, 135] width 184 height 20
click at [178, 298] on div "hello, do you have iphone 17 promax 512 dark blue in [GEOGRAPHIC_DATA]?" at bounding box center [181, 304] width 160 height 25
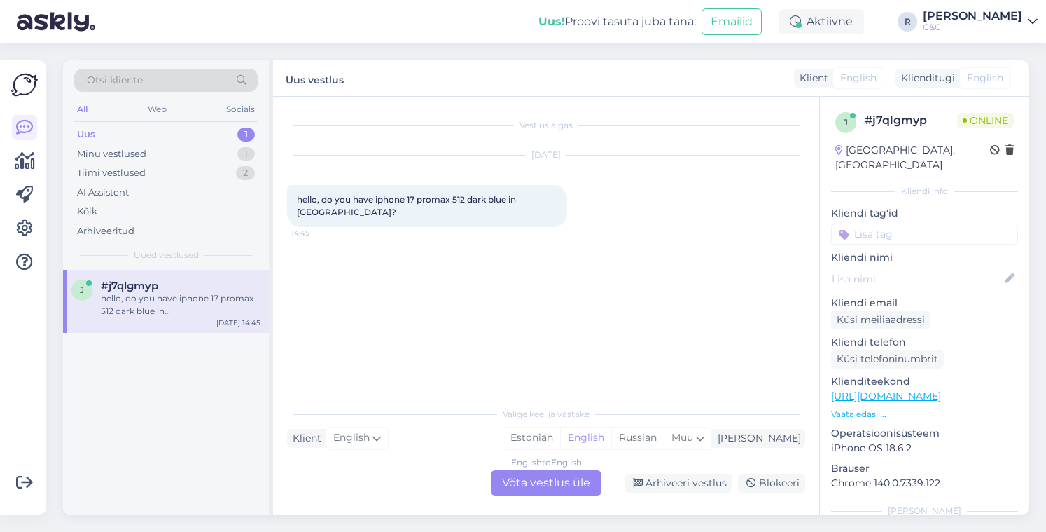
click at [533, 480] on div "English to English Võta vestlus üle" at bounding box center [546, 482] width 111 height 25
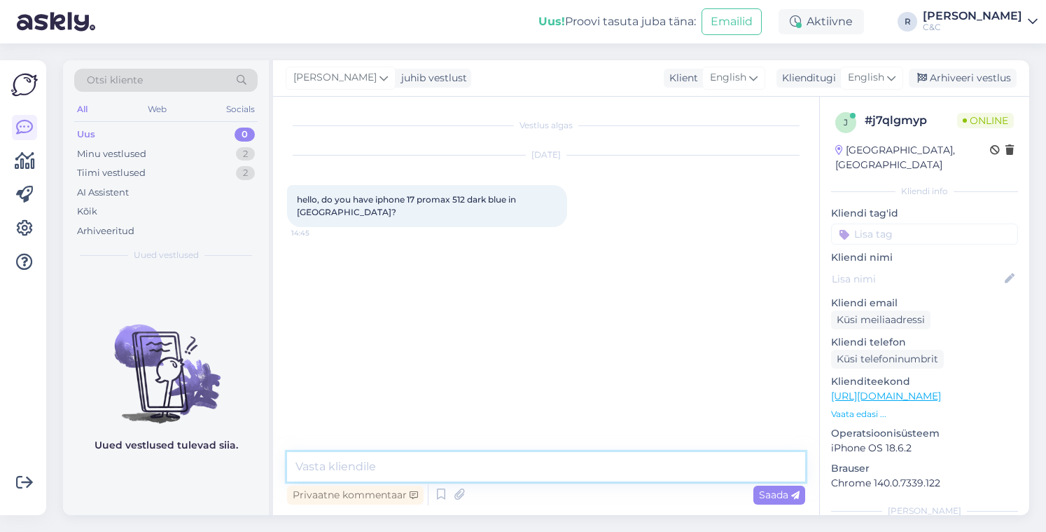
click at [511, 476] on textarea at bounding box center [546, 466] width 518 height 29
type textarea "Hell"
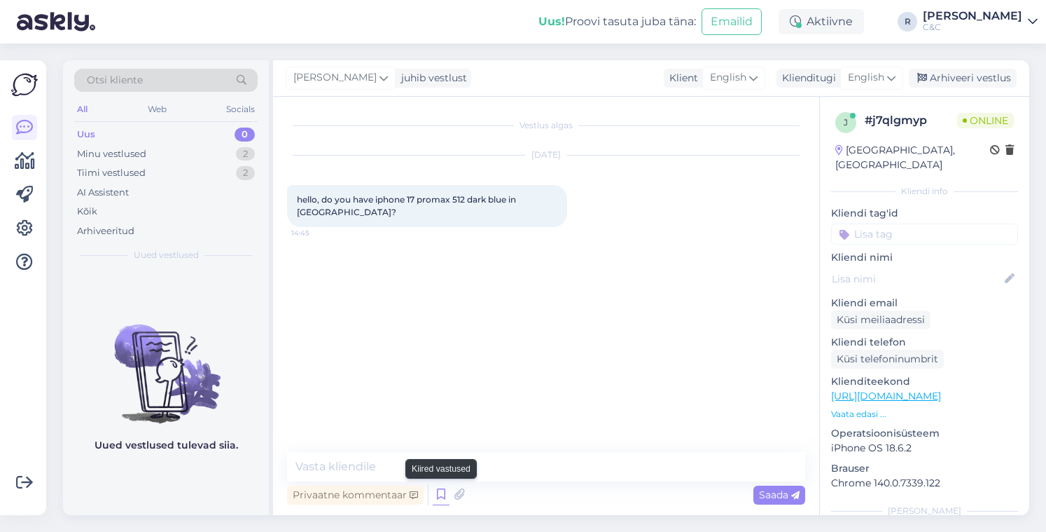
click at [447, 492] on icon at bounding box center [441, 494] width 17 height 21
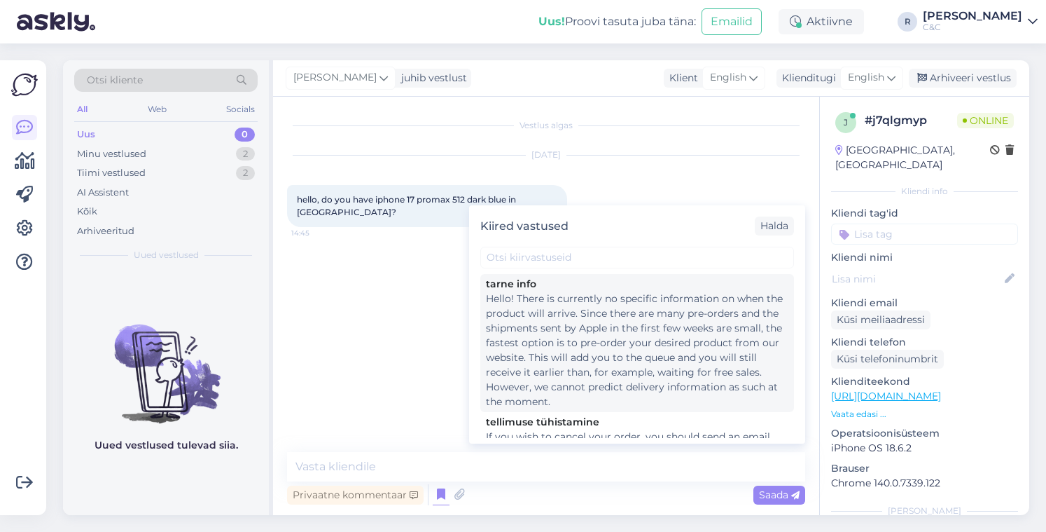
click at [580, 318] on div "Hello! There is currently no specific information on when the product will arri…" at bounding box center [637, 350] width 303 height 118
type textarea "Hello! There is currently no specific information on when the product will arri…"
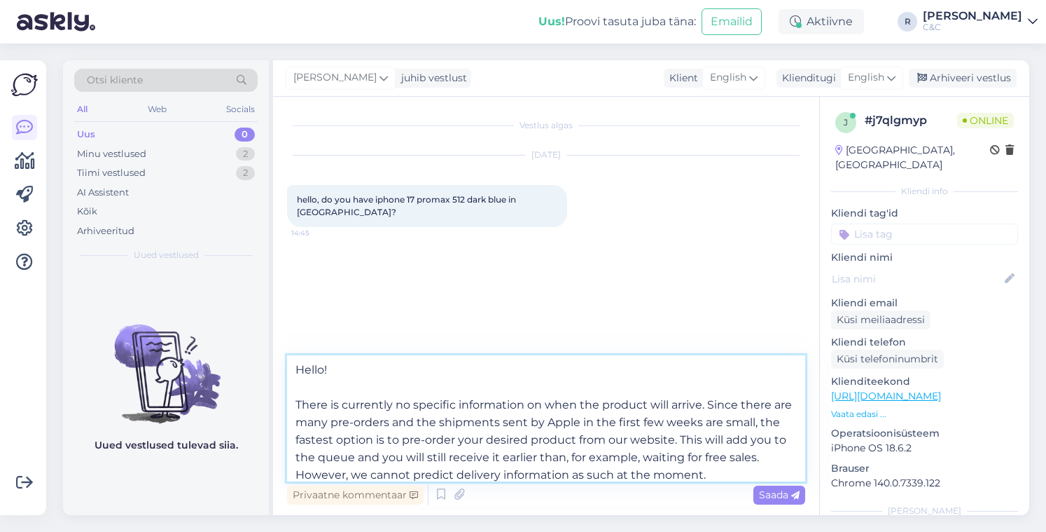
click at [499, 424] on textarea "Hello! There is currently no specific information on when the product will arri…" at bounding box center [546, 418] width 518 height 126
click at [500, 401] on textarea "Hello! There is currently no specific information on when the product will arri…" at bounding box center [546, 418] width 518 height 126
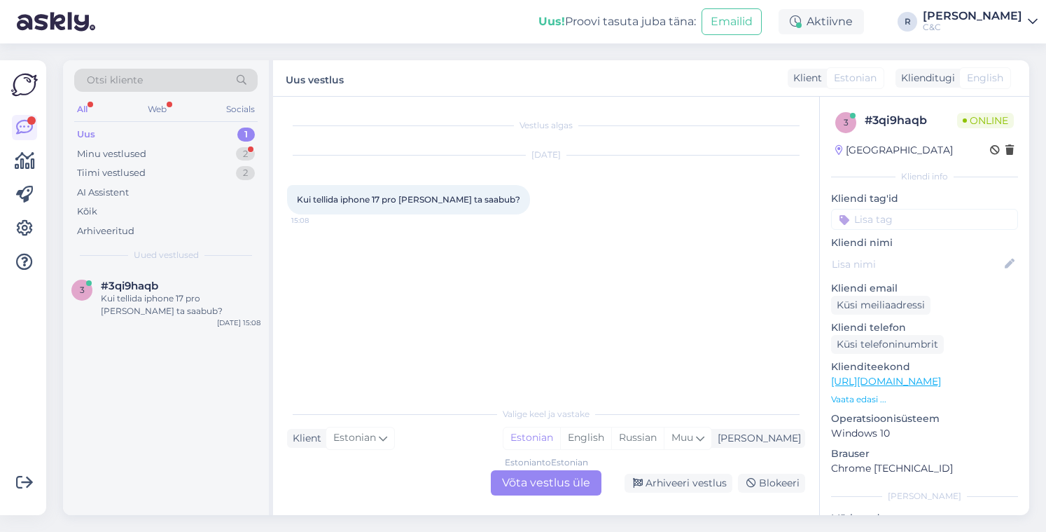
click at [548, 466] on div "Estonian to Estonian" at bounding box center [546, 462] width 83 height 13
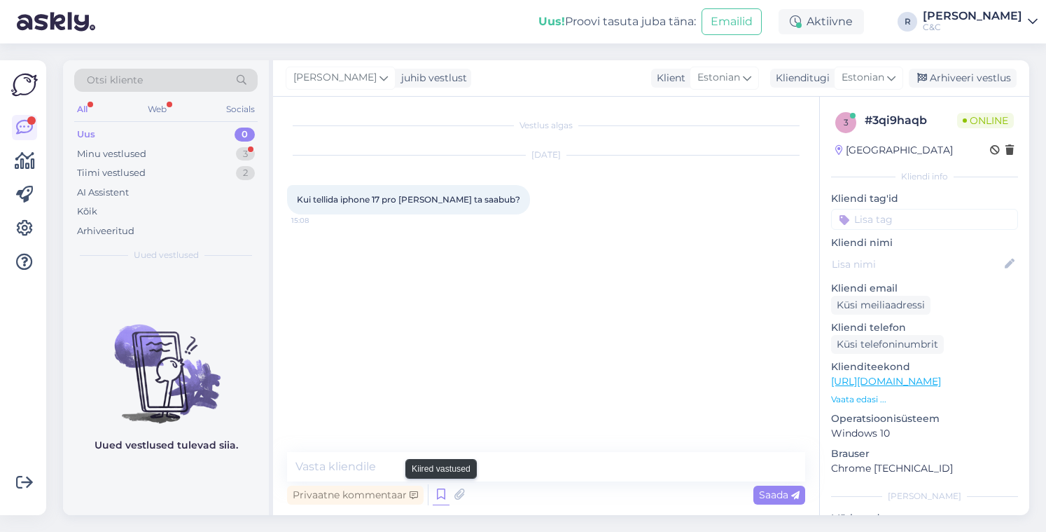
click at [438, 495] on icon at bounding box center [441, 494] width 17 height 21
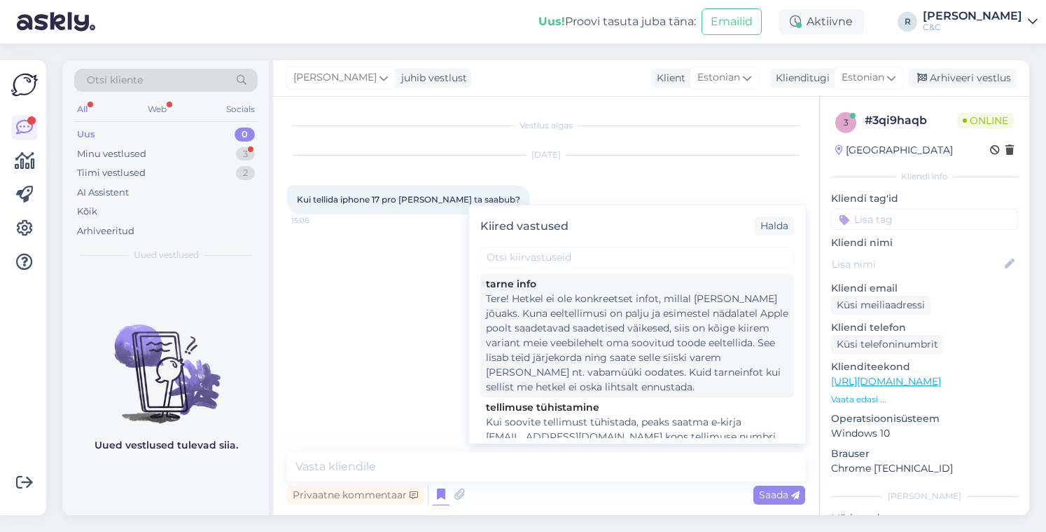
click at [554, 321] on div "Tere! Hetkel ei ole konkreetset infot, millal [PERSON_NAME] jõuaks. Kuna eeltel…" at bounding box center [637, 342] width 303 height 103
type textarea "Tere! Hetkel ei ole konkreetset infot, millal [PERSON_NAME] jõuaks. Kuna eeltel…"
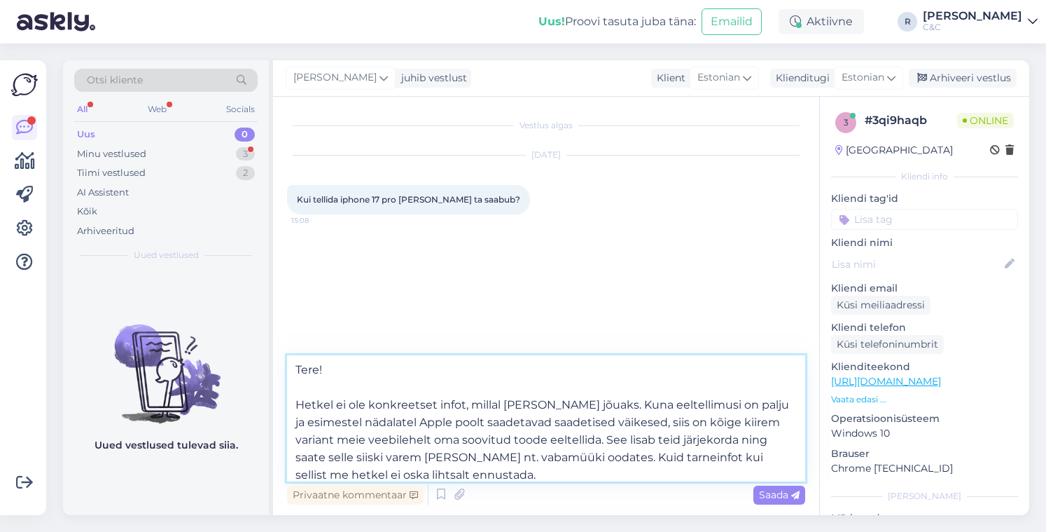
click at [491, 455] on textarea "Tere! Hetkel ei ole konkreetset infot, millal [PERSON_NAME] jõuaks. Kuna eeltel…" at bounding box center [546, 418] width 518 height 126
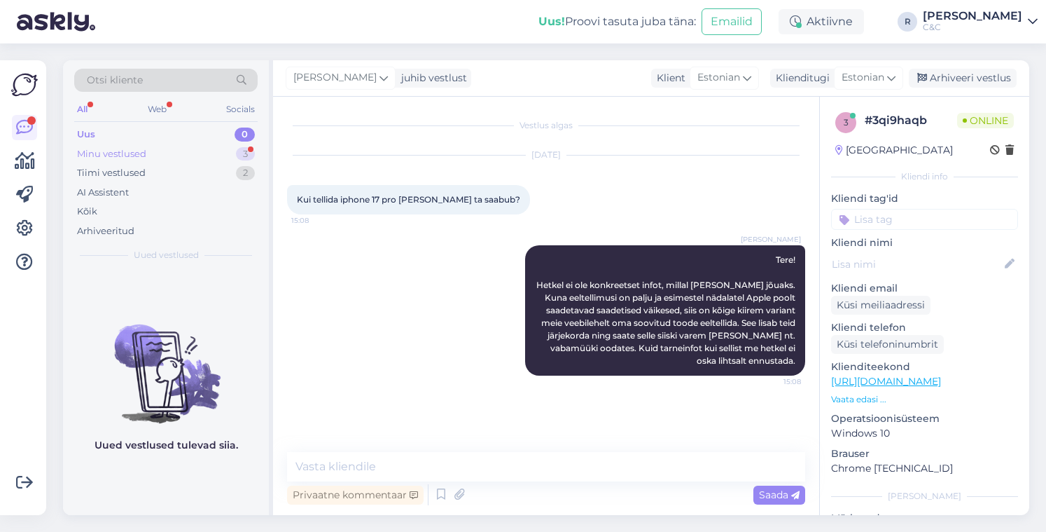
click at [221, 158] on div "Minu vestlused 3" at bounding box center [166, 154] width 184 height 20
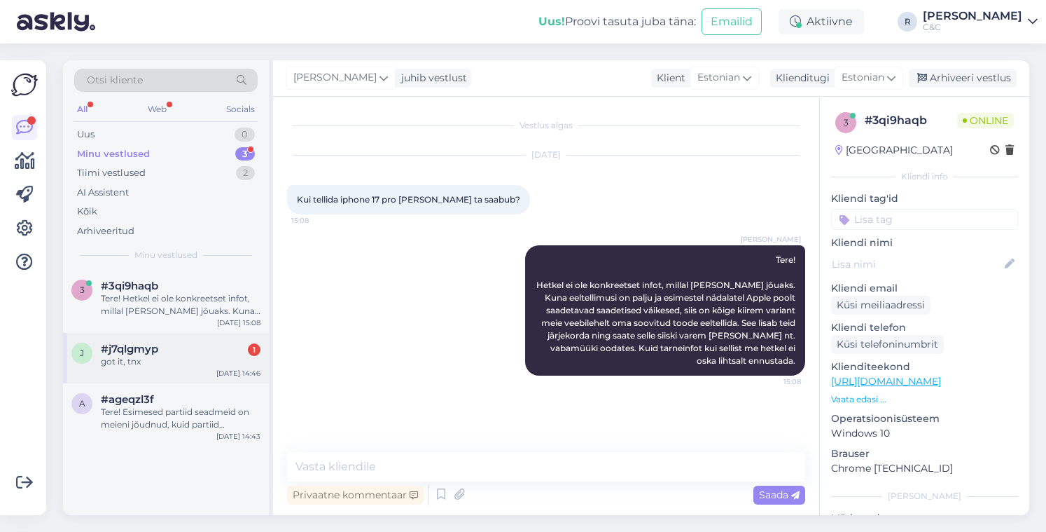
click at [210, 347] on div "#j7qlgmyp 1" at bounding box center [181, 349] width 160 height 13
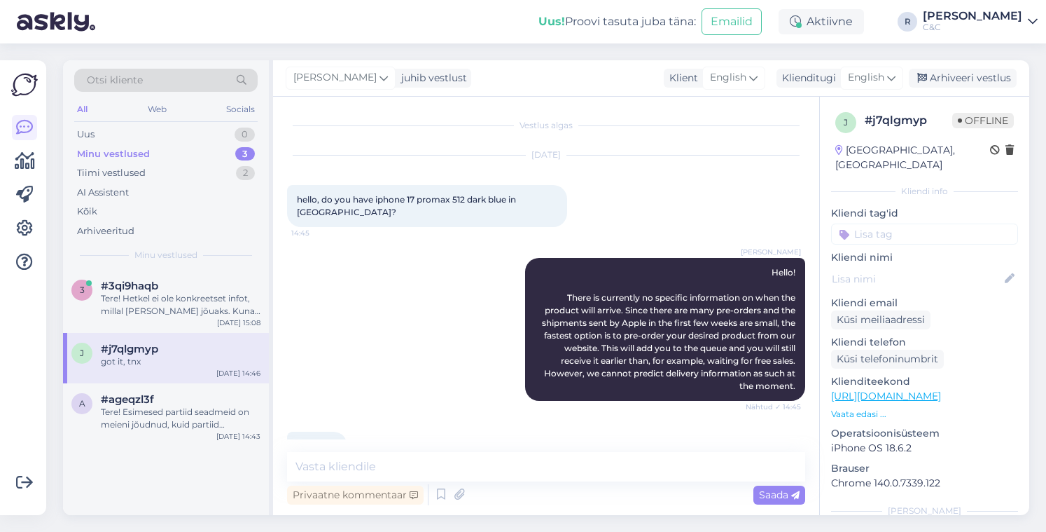
scroll to position [37, 0]
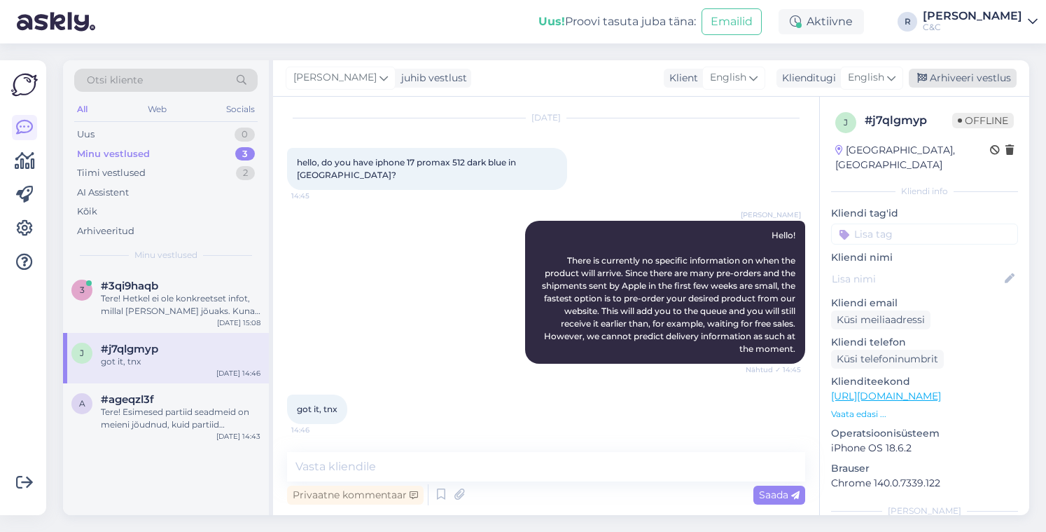
click at [954, 76] on div "Arhiveeri vestlus" at bounding box center [963, 78] width 108 height 19
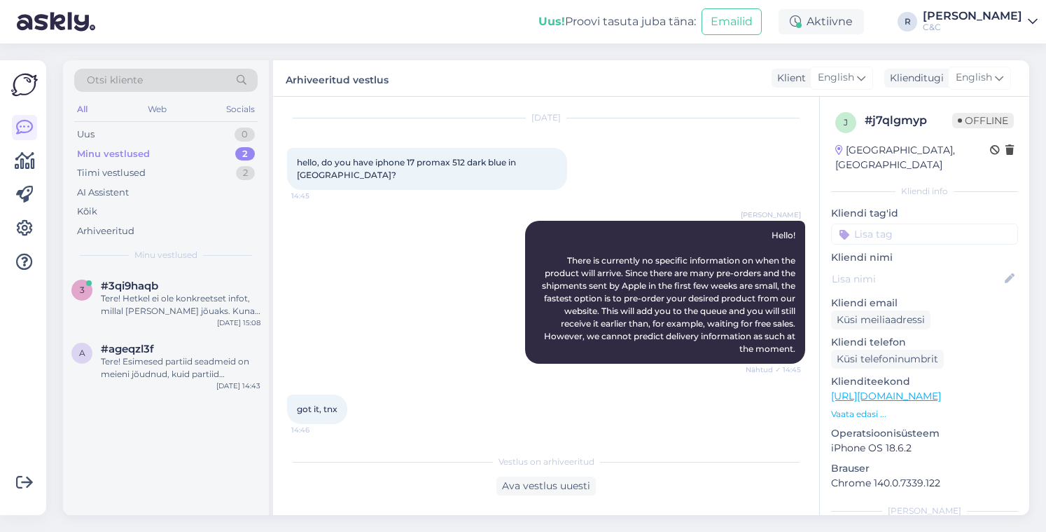
click at [189, 399] on div "3 #3qi9haqb Tere! Hetkel ei ole konkreetset infot, millal [PERSON_NAME] jõuaks.…" at bounding box center [166, 392] width 206 height 245
click at [193, 372] on div "Tere! Esimesed partiid seadmeid on meieni jõudnud, kuid partiid sisaldavad endi…" at bounding box center [181, 367] width 160 height 25
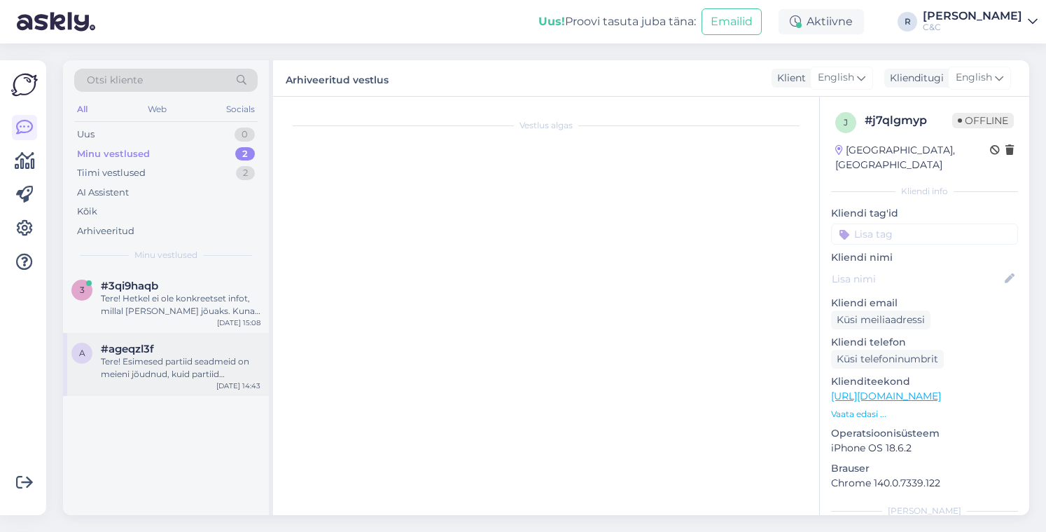
scroll to position [225, 0]
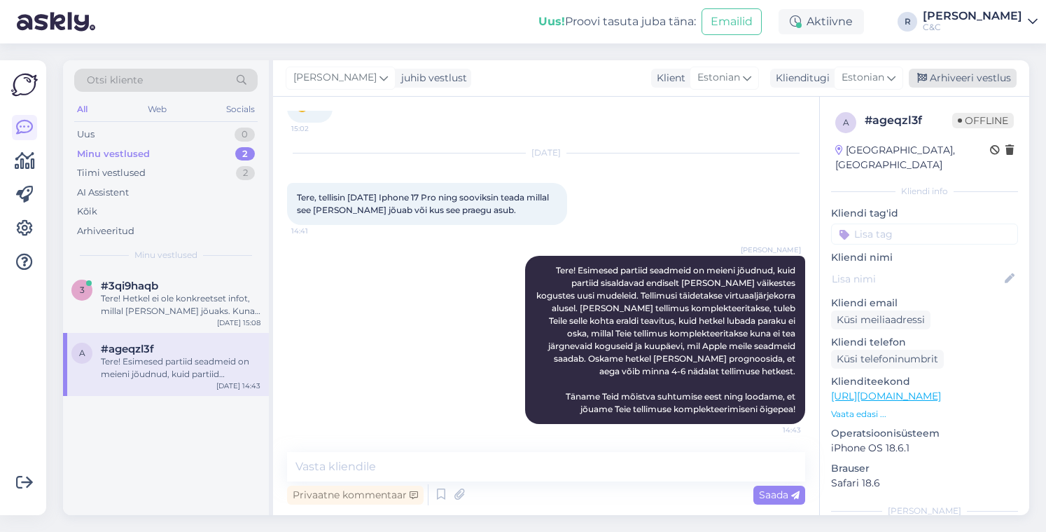
click at [970, 76] on div "Arhiveeri vestlus" at bounding box center [963, 78] width 108 height 19
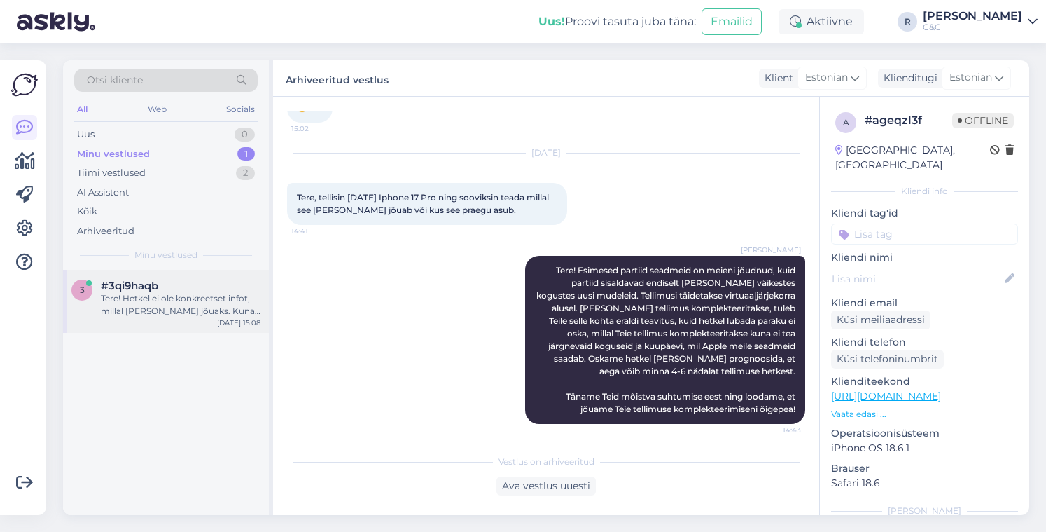
click at [139, 304] on div "Tere! Hetkel ei ole konkreetset infot, millal [PERSON_NAME] jõuaks. Kuna eeltel…" at bounding box center [181, 304] width 160 height 25
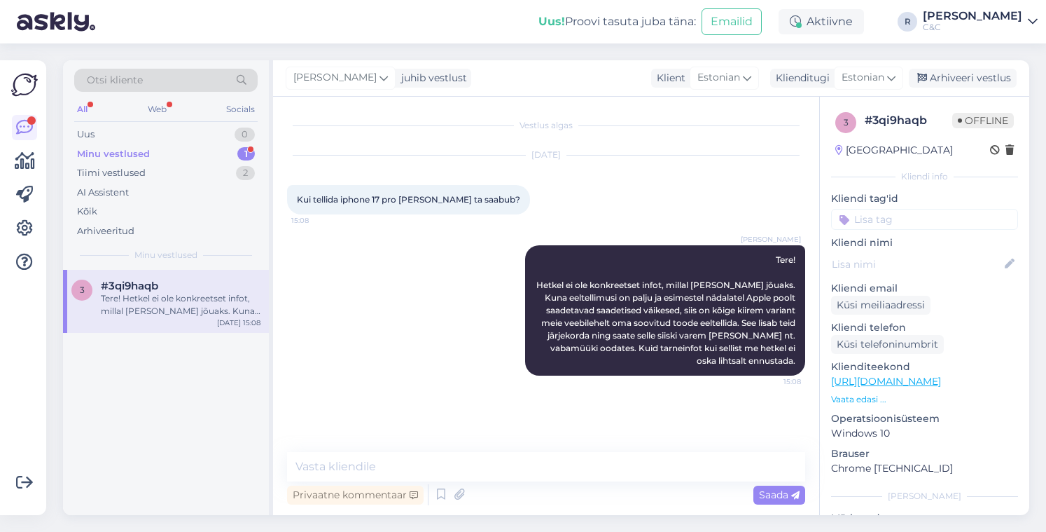
click at [223, 162] on div "Minu vestlused 1" at bounding box center [166, 154] width 184 height 20
click at [190, 316] on div "Tere! Hetkel ei ole konkreetset infot, millal [PERSON_NAME] jõuaks. Kuna eeltel…" at bounding box center [181, 304] width 160 height 25
click at [971, 74] on div "Arhiveeri vestlus" at bounding box center [963, 78] width 108 height 19
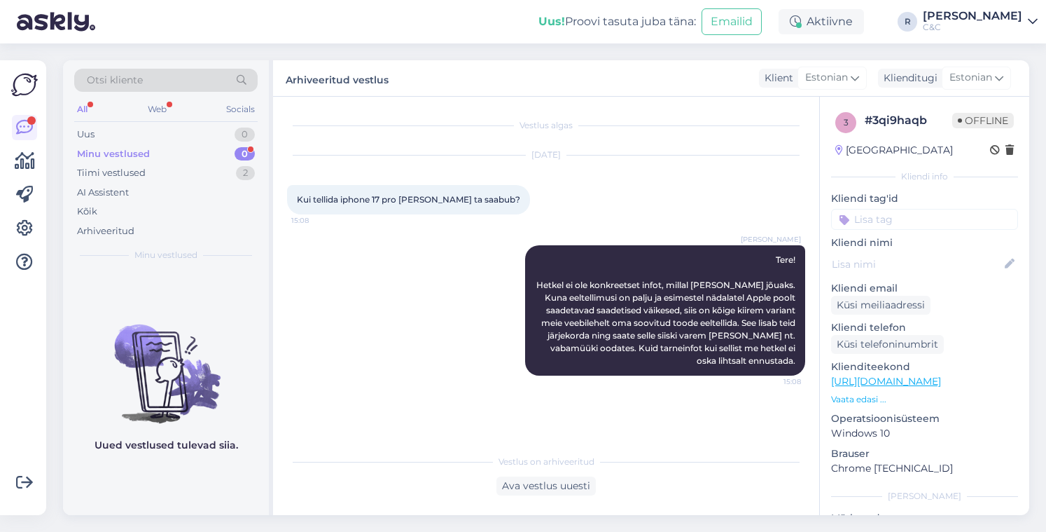
click at [221, 147] on div "Minu vestlused 0" at bounding box center [166, 154] width 184 height 20
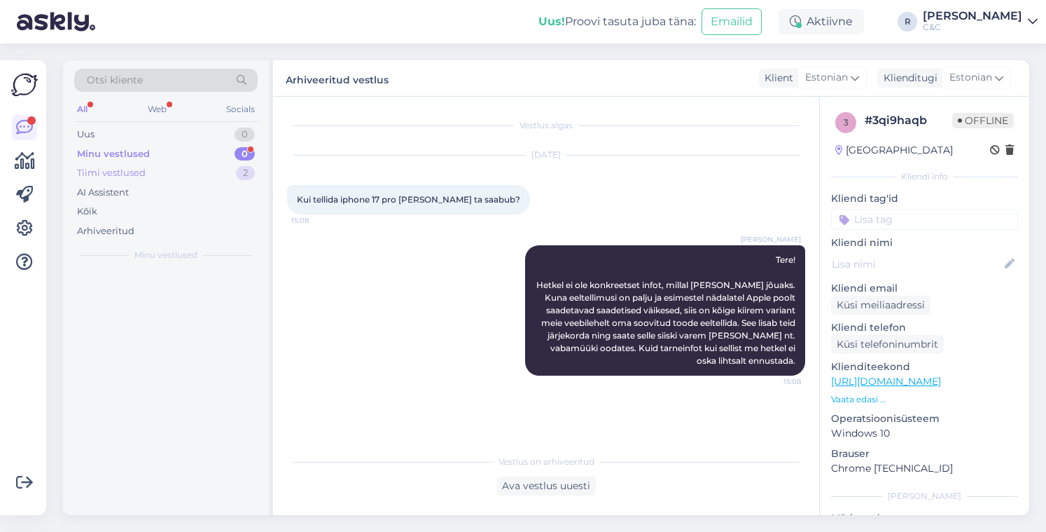
click at [212, 174] on div "Tiimi vestlused 2" at bounding box center [166, 173] width 184 height 20
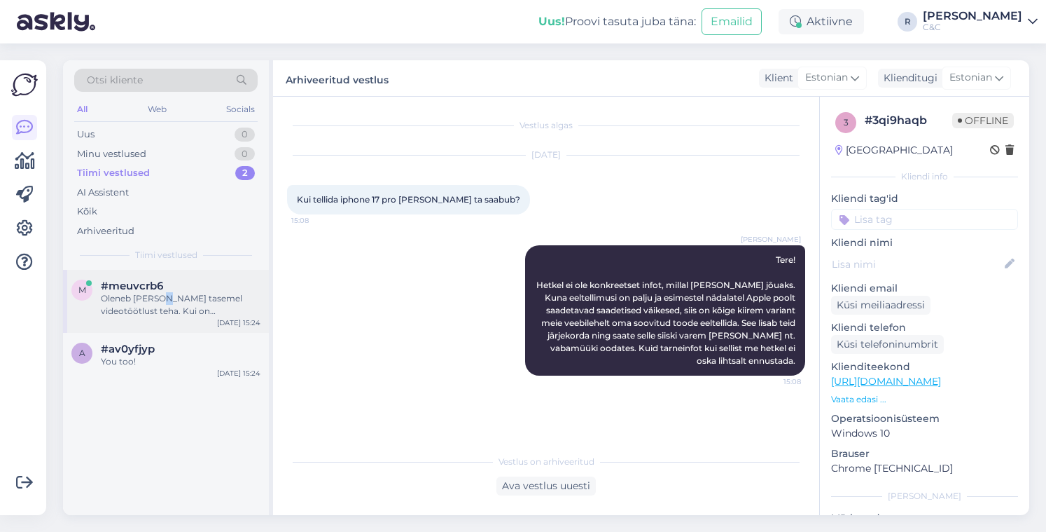
click at [160, 298] on div "Oleneb [PERSON_NAME] tasemel videotöötlust teha. Kui on mahukamad/keerulisemad …" at bounding box center [181, 304] width 160 height 25
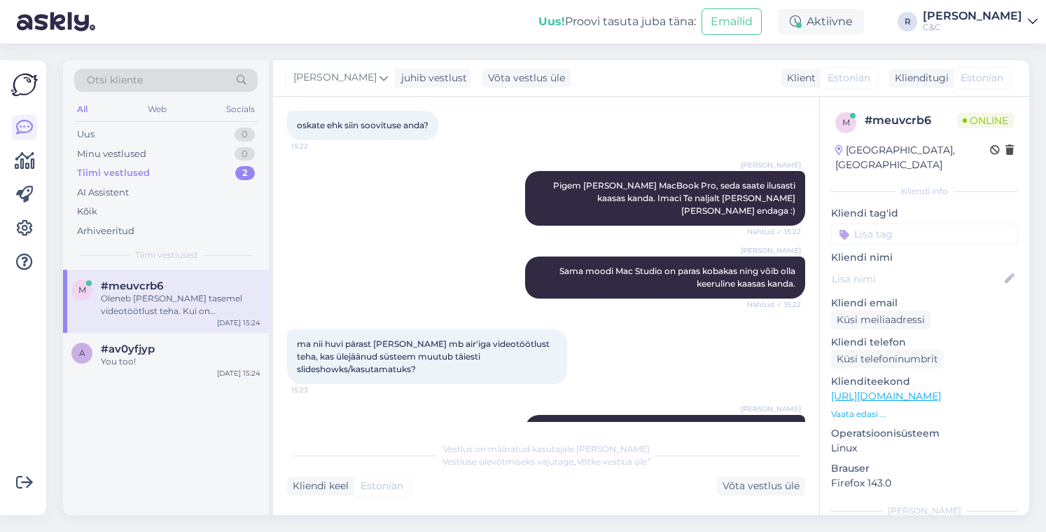
click at [148, 18] on div "Uus! Proovi tasuta [PERSON_NAME]: Emailid Aktiivne R [PERSON_NAME] C&C" at bounding box center [523, 21] width 1046 height 43
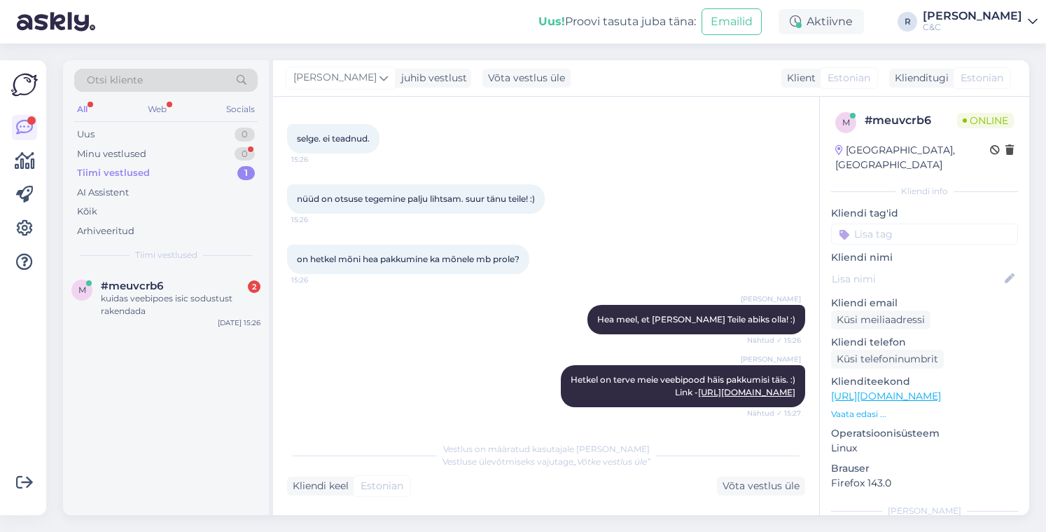
scroll to position [4036, 0]
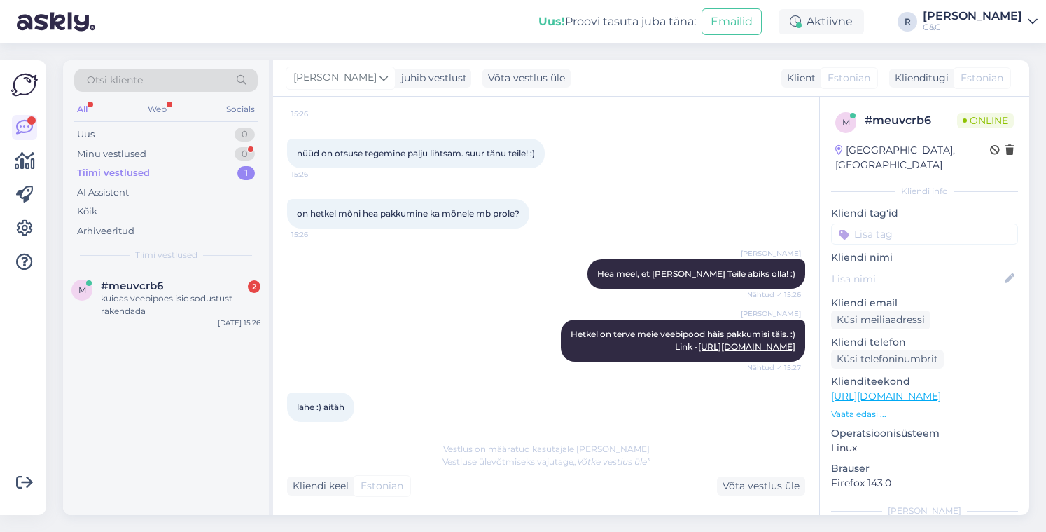
click at [148, 33] on div "Uus! Proovi tasuta [PERSON_NAME]: Emailid Aktiivne R [PERSON_NAME] C&C" at bounding box center [523, 21] width 1046 height 43
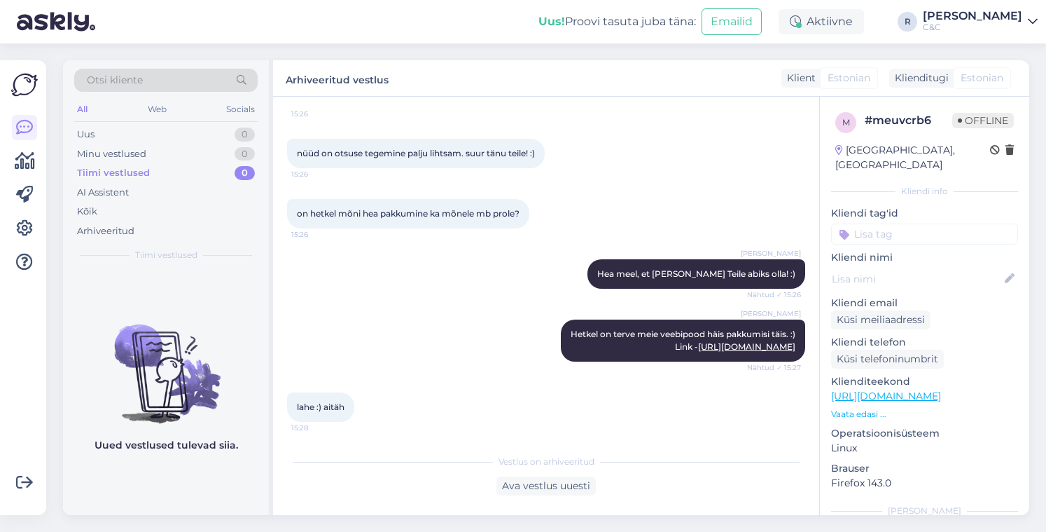
scroll to position [4229, 0]
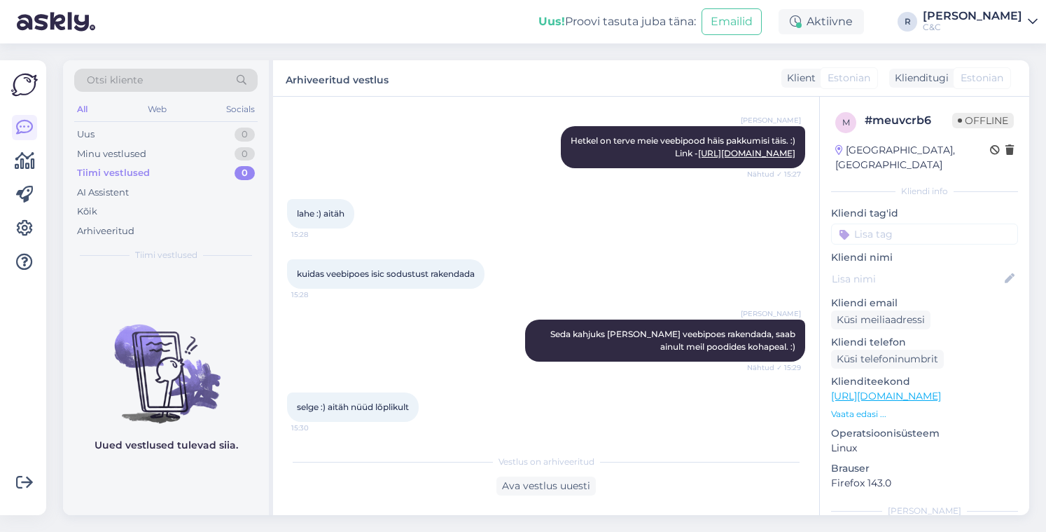
click at [43, 401] on div "Võimalused Veendu, et Askly loob sulle väärtust. Sulge Ühenda FB ja IG sõnumid …" at bounding box center [23, 287] width 46 height 455
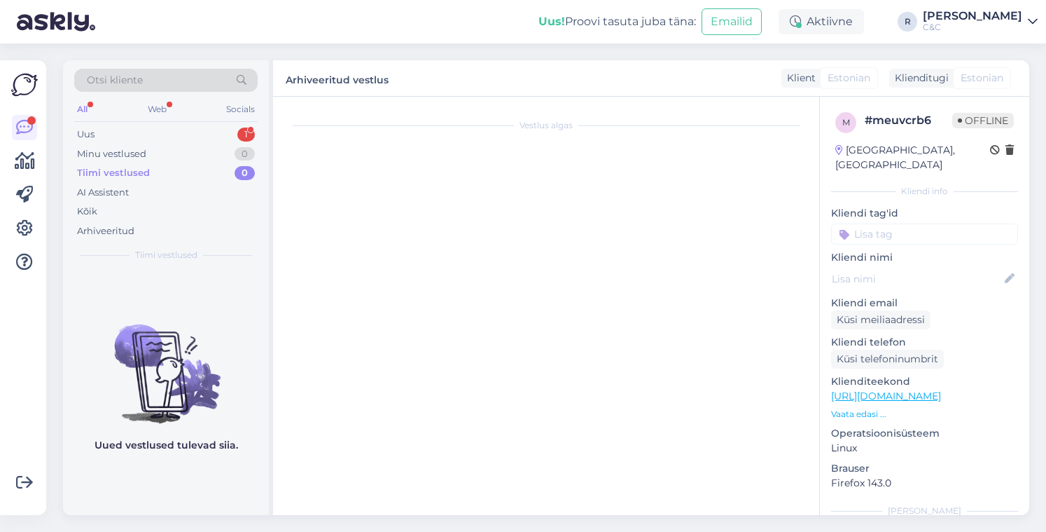
scroll to position [0, 0]
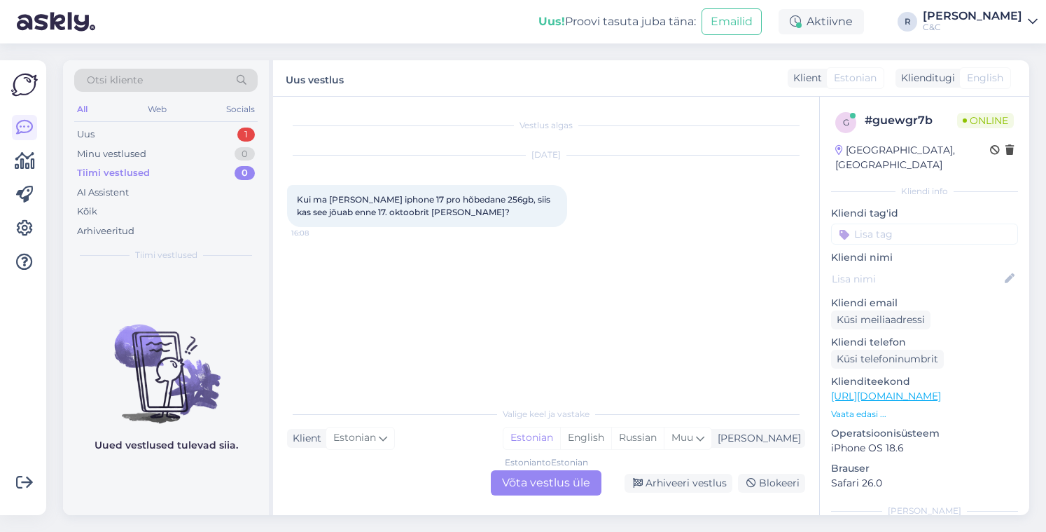
click at [544, 492] on div "Estonian to Estonian Võta vestlus üle" at bounding box center [546, 482] width 111 height 25
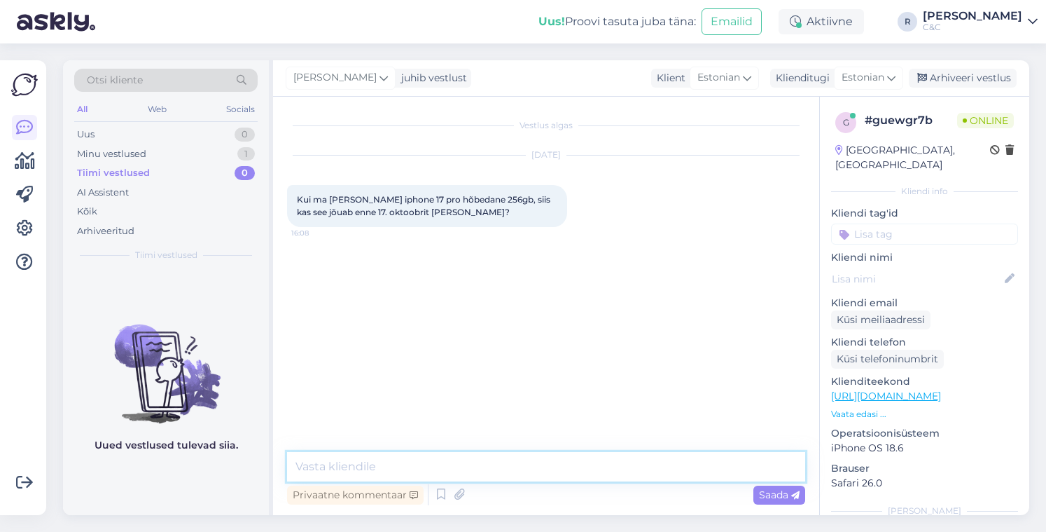
click at [522, 476] on textarea at bounding box center [546, 466] width 518 height 29
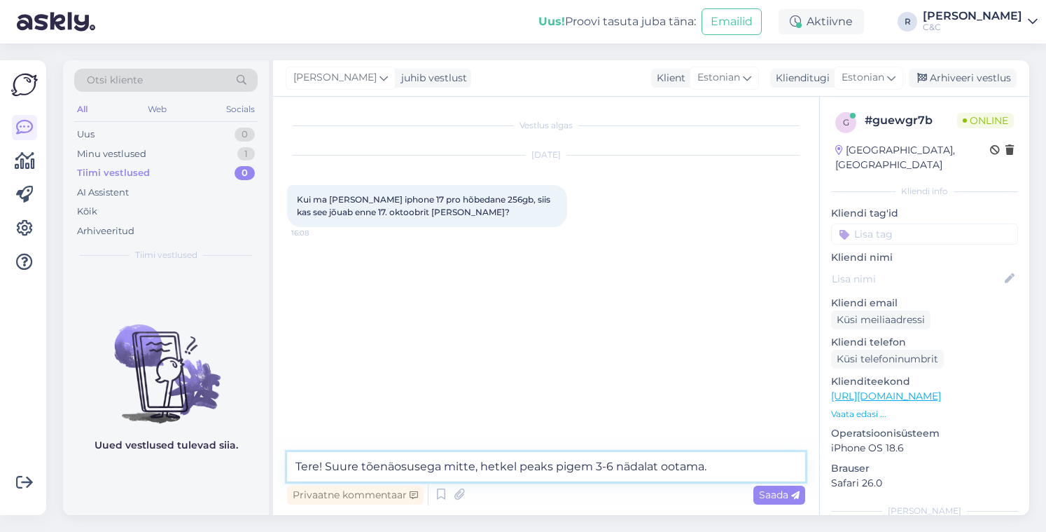
type textarea "Tere! Suure tõenäosusega mitte, hetkel peaks pigem 3-6 nädalat ootama."
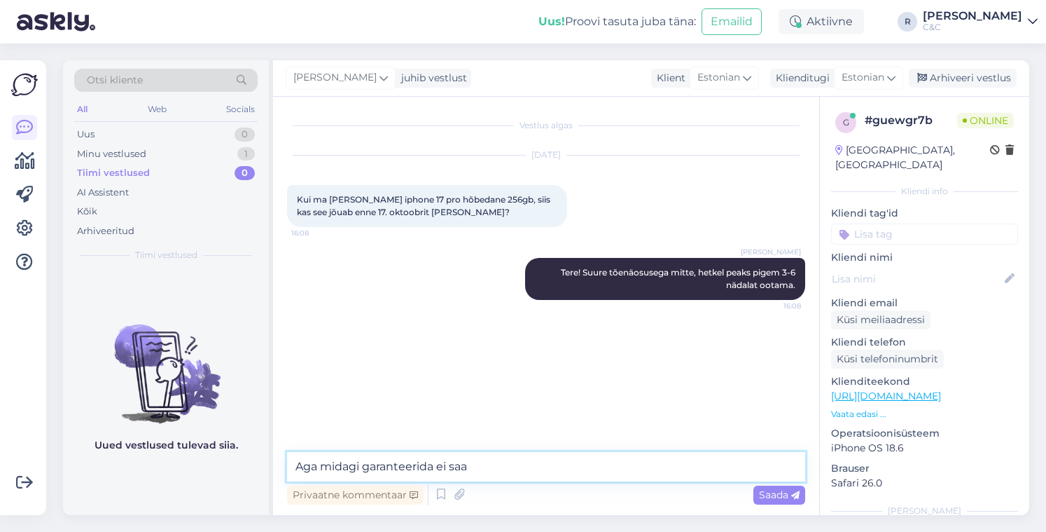
type textarea "Aga midagi garanteerida ei saa."
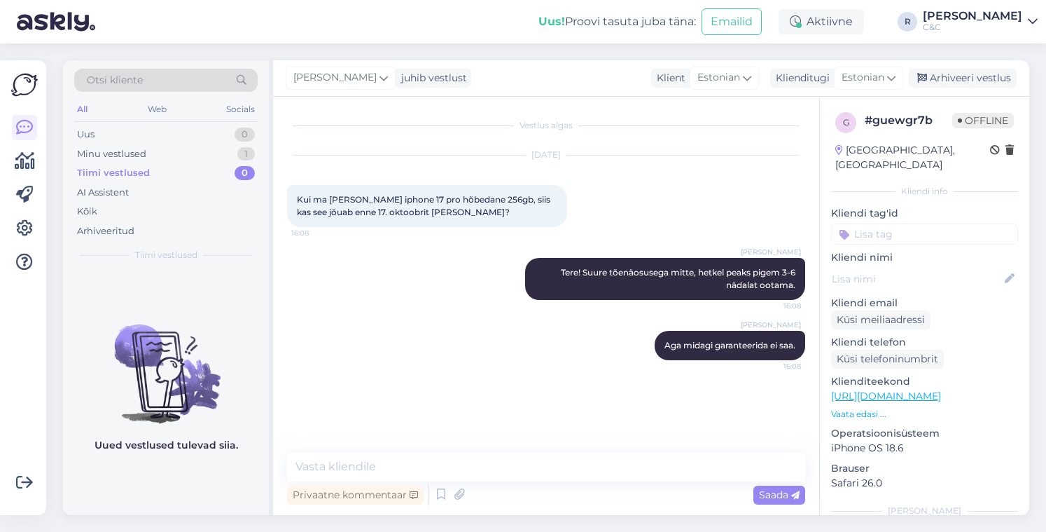
click at [46, 229] on div "Võimalused Veendu, et Askly loob sulle väärtust. Sulge Ühenda FB ja IG sõnumid …" at bounding box center [27, 287] width 55 height 488
